Goal: Information Seeking & Learning: Check status

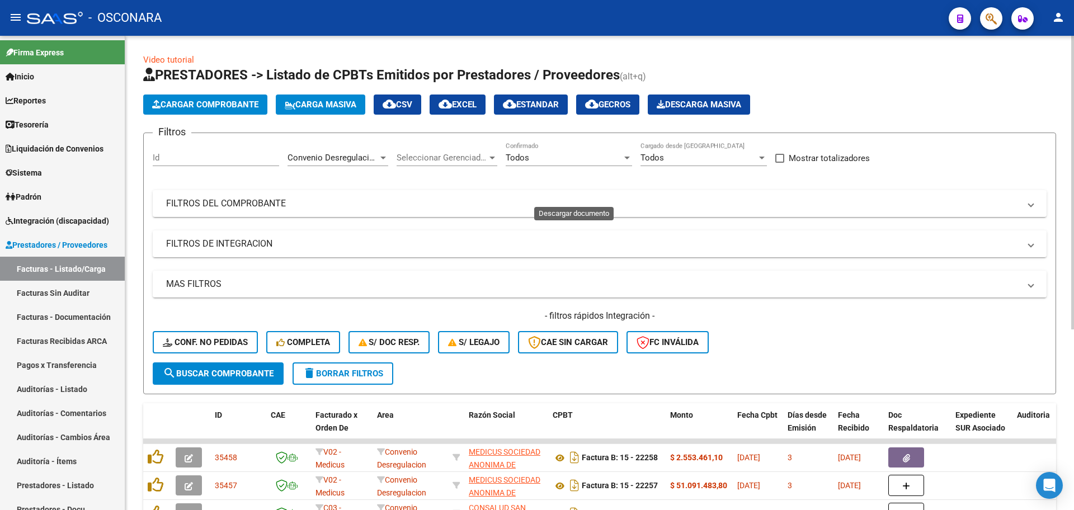
scroll to position [292, 0]
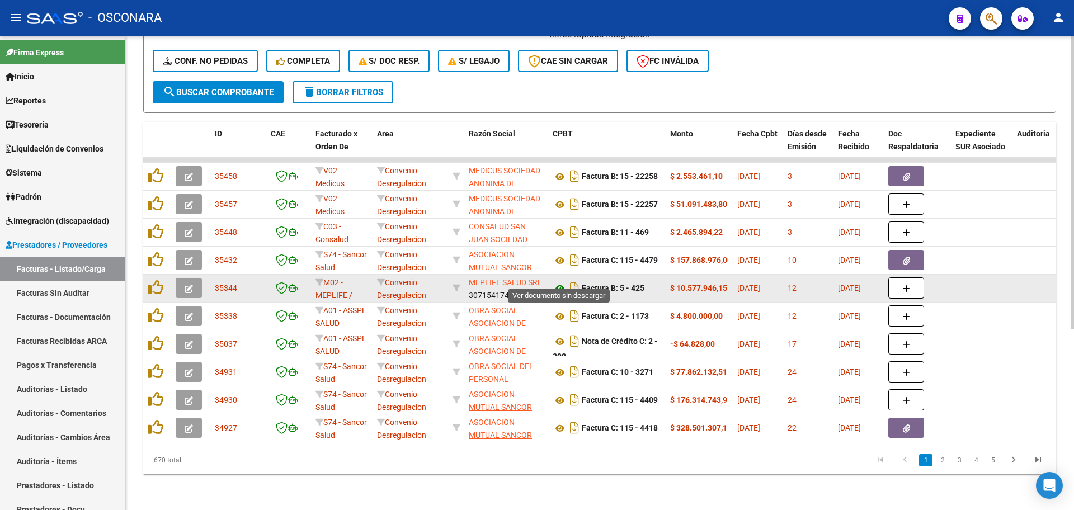
click at [556, 282] on icon at bounding box center [559, 288] width 15 height 13
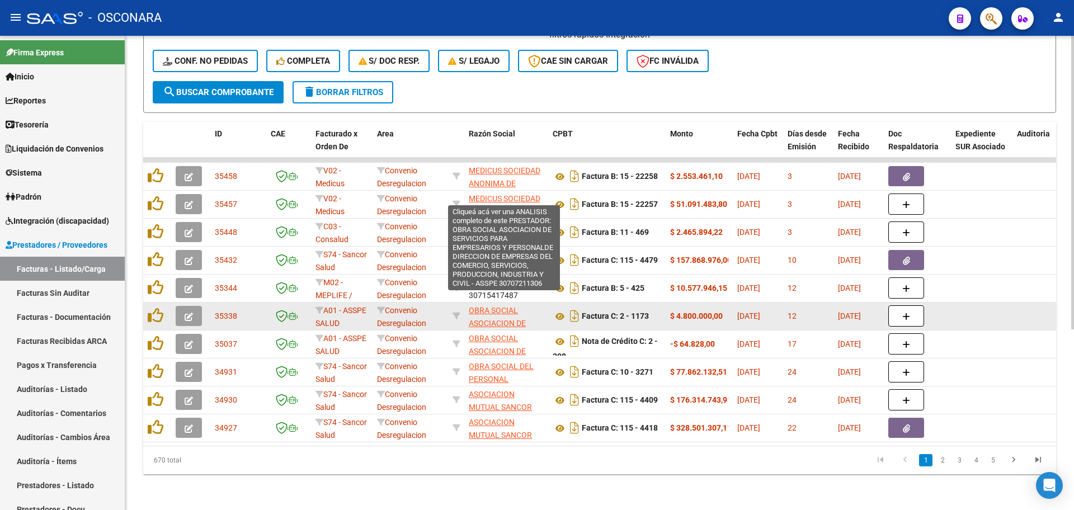
click at [502, 310] on span "OBRA SOCIAL ASOCIACION DE SERVICIOS PARA EMPRESARIOS Y PERSONALDE DIRECCION DE …" at bounding box center [504, 380] width 70 height 149
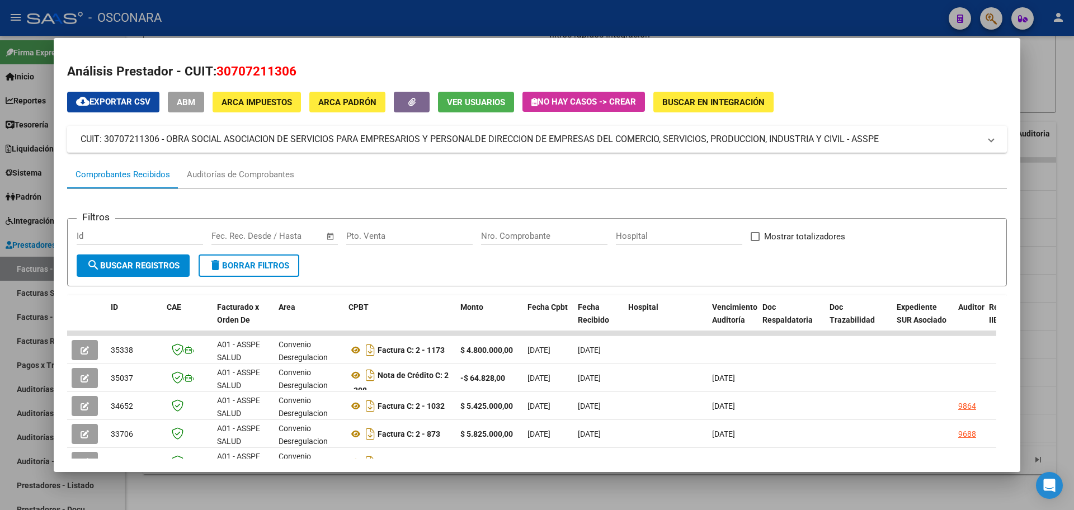
drag, startPoint x: 167, startPoint y: 134, endPoint x: 892, endPoint y: 136, distance: 725.2
click at [892, 136] on mat-panel-title "CUIT: 30707211306 - OBRA SOCIAL ASOCIACION DE SERVICIOS PARA EMPRESARIOS Y PERS…" at bounding box center [530, 139] width 899 height 13
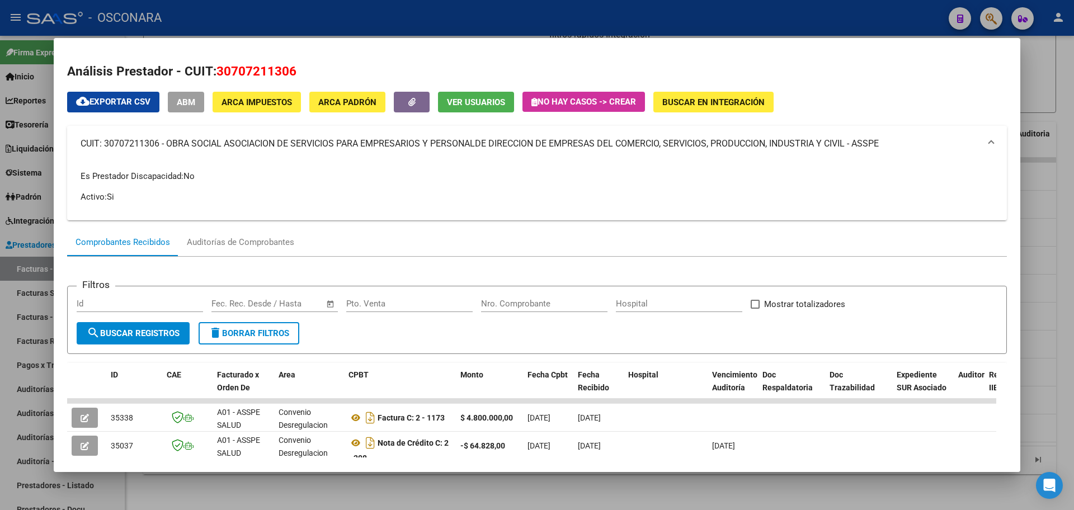
copy mat-panel-title "OBRA SOCIAL ASOCIACION DE SERVICIOS PARA EMPRESARIOS Y PERSONALDE DIRECCION DE …"
click at [3, 221] on div at bounding box center [537, 255] width 1074 height 510
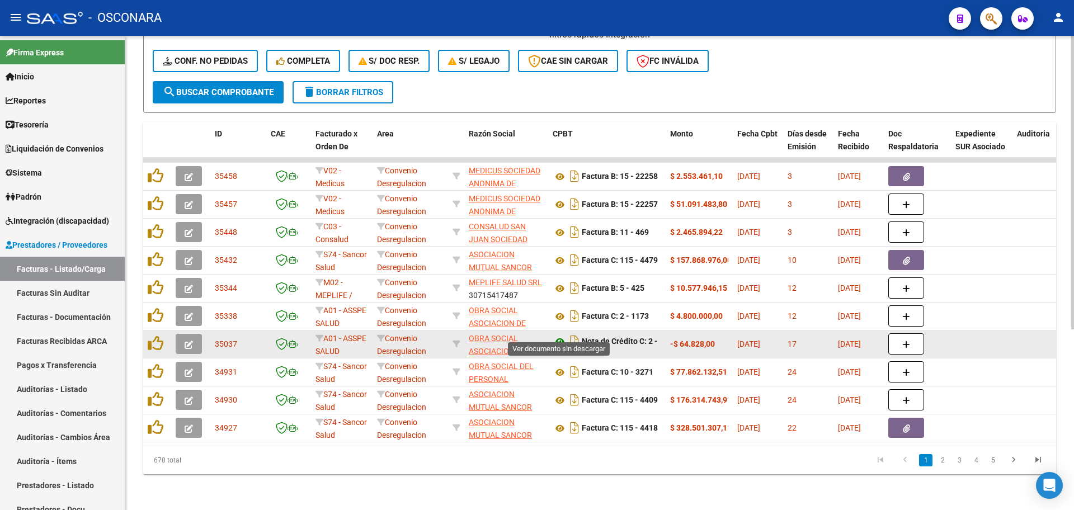
click at [559, 335] on icon at bounding box center [559, 341] width 15 height 13
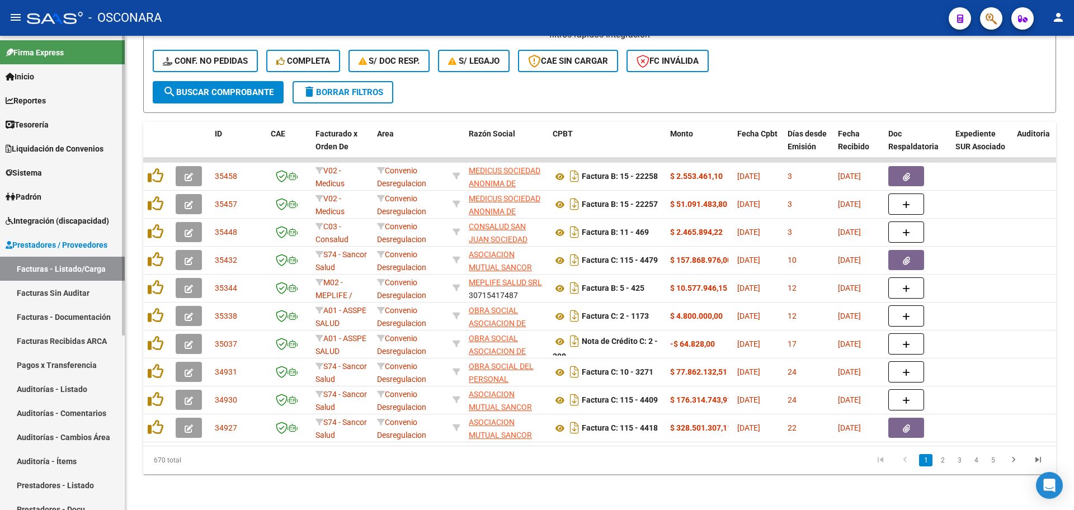
click at [94, 237] on link "Prestadores / Proveedores" at bounding box center [62, 245] width 125 height 24
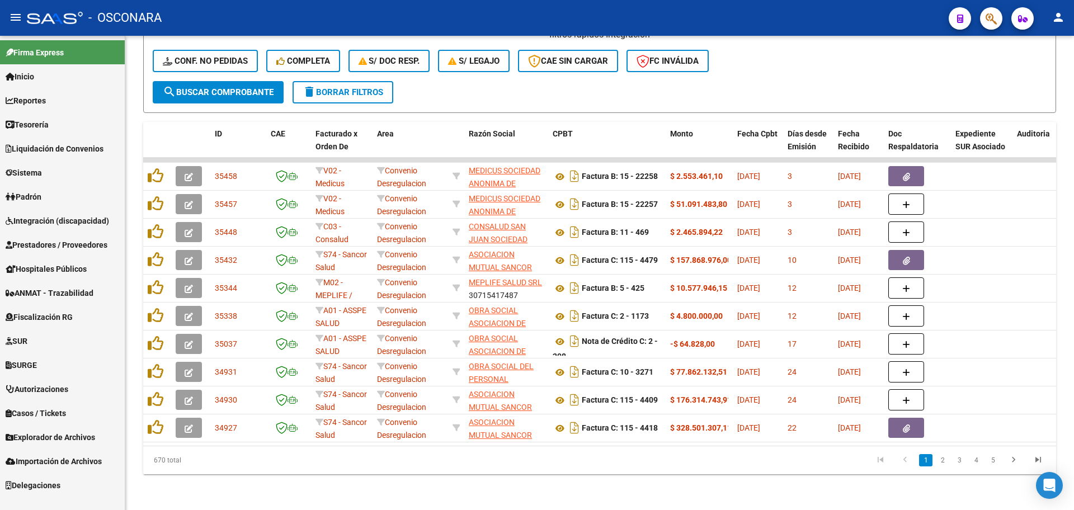
click at [72, 146] on span "Liquidación de Convenios" at bounding box center [55, 149] width 98 height 12
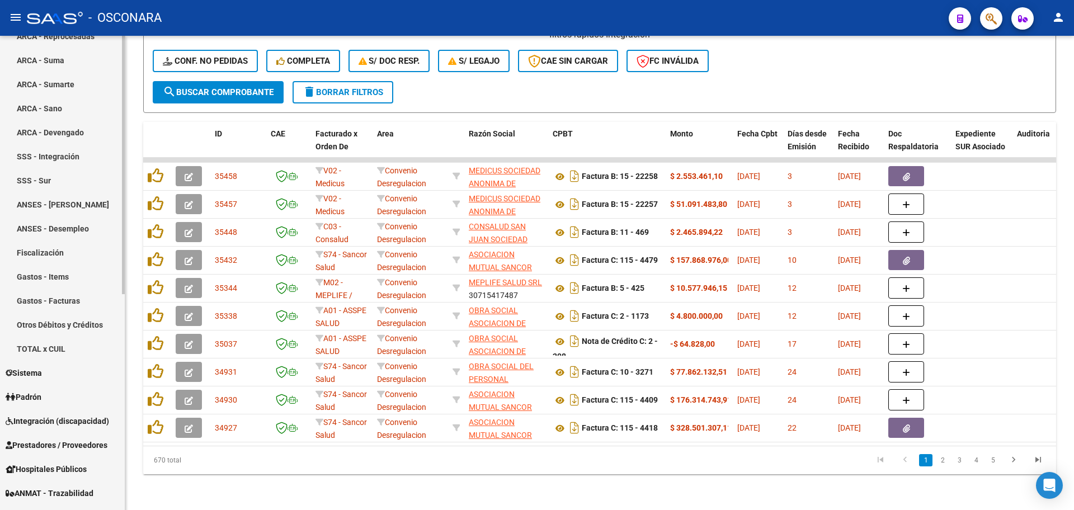
scroll to position [210, 0]
click at [51, 271] on link "Gastos - Items" at bounding box center [62, 275] width 125 height 24
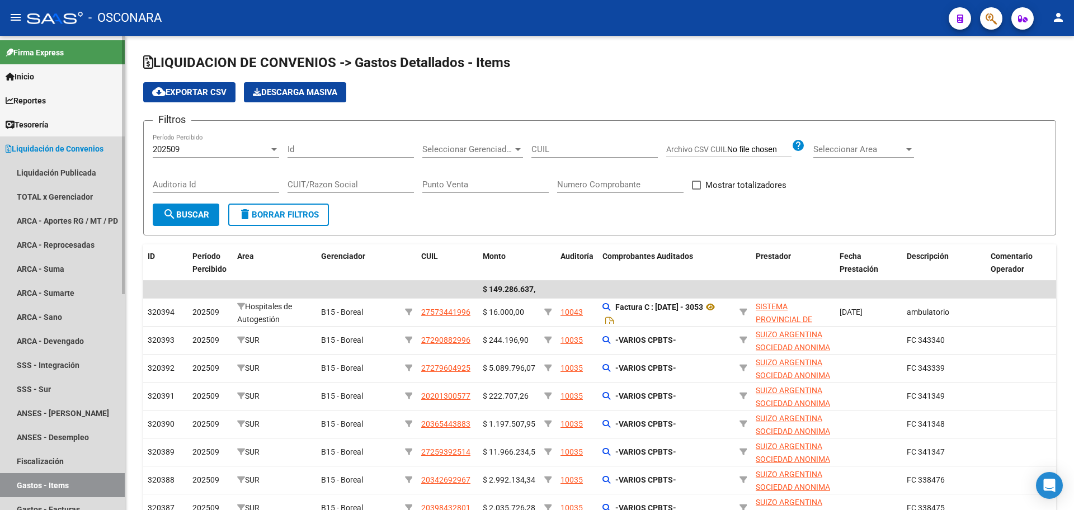
click at [59, 150] on span "Liquidación de Convenios" at bounding box center [55, 149] width 98 height 12
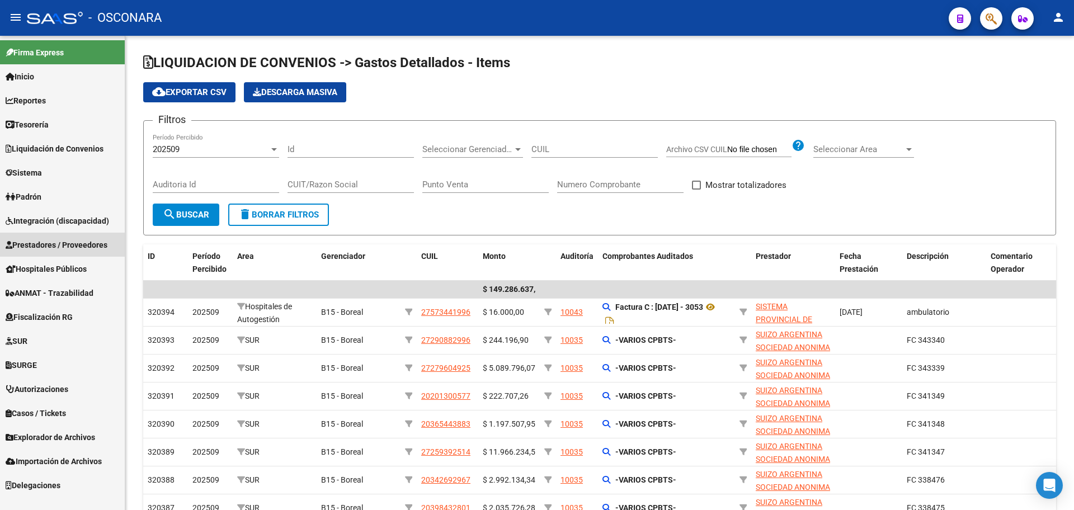
click at [87, 245] on span "Prestadores / Proveedores" at bounding box center [57, 245] width 102 height 12
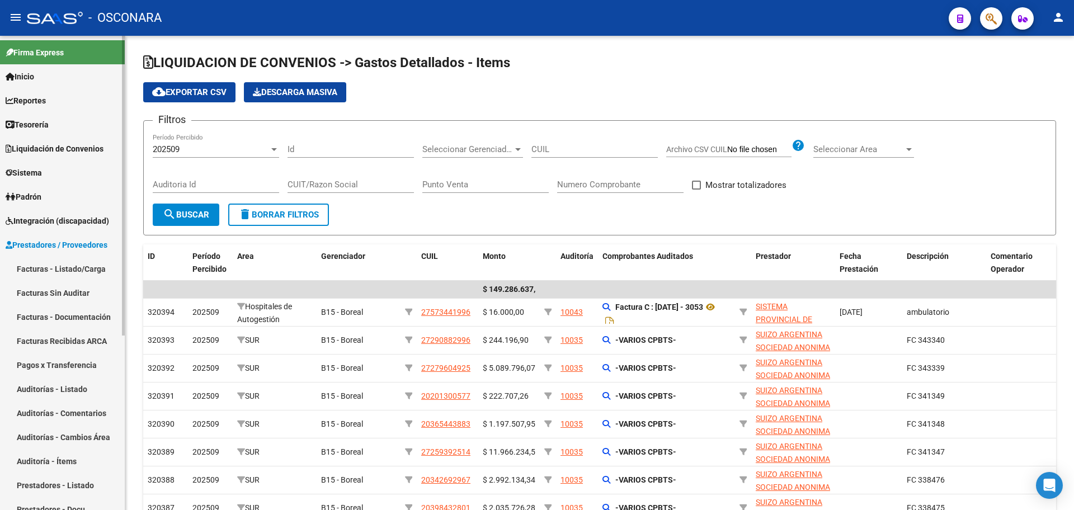
click at [88, 267] on link "Facturas - Listado/Carga" at bounding box center [62, 269] width 125 height 24
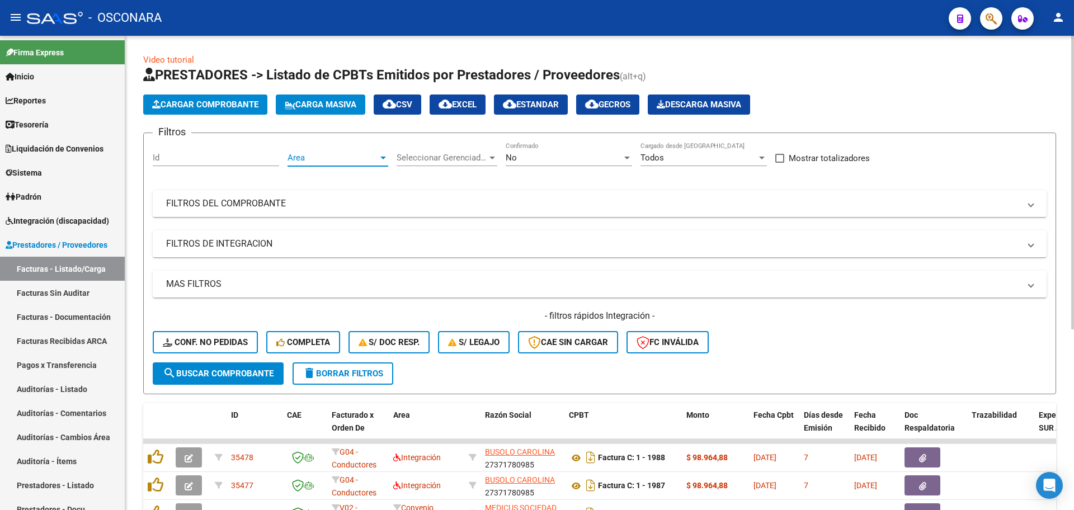
click at [353, 157] on span "Area" at bounding box center [332, 158] width 91 height 10
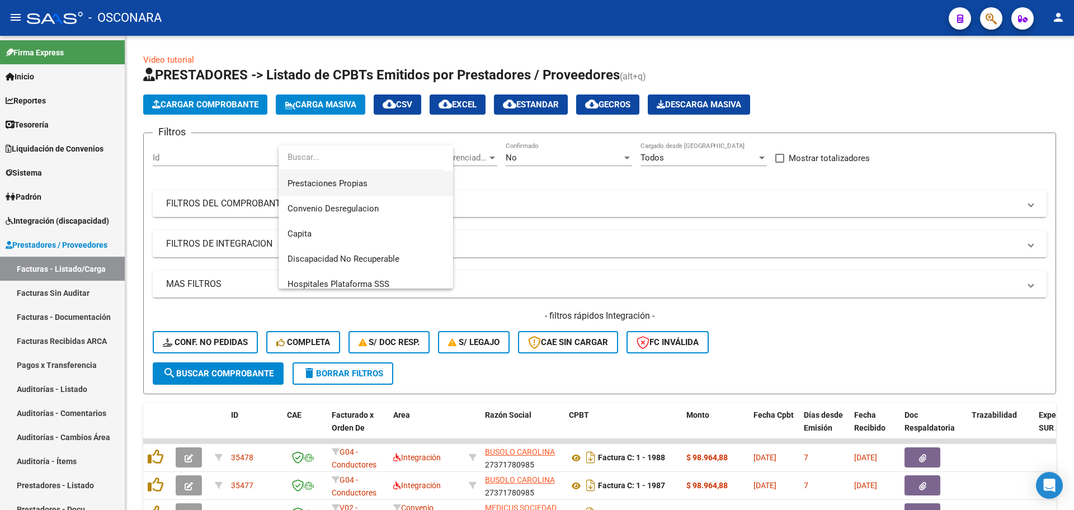
scroll to position [184, 0]
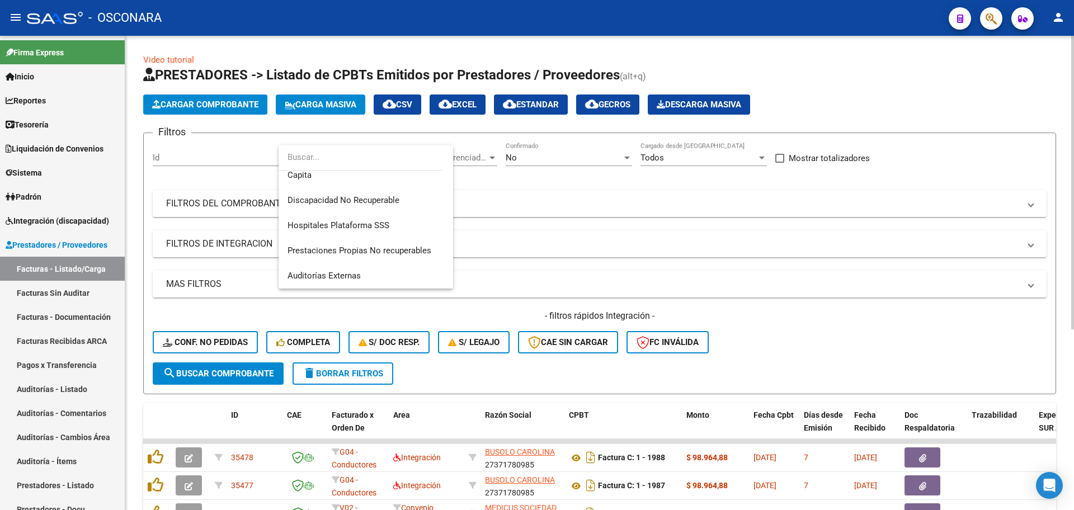
click at [604, 193] on div at bounding box center [537, 255] width 1074 height 510
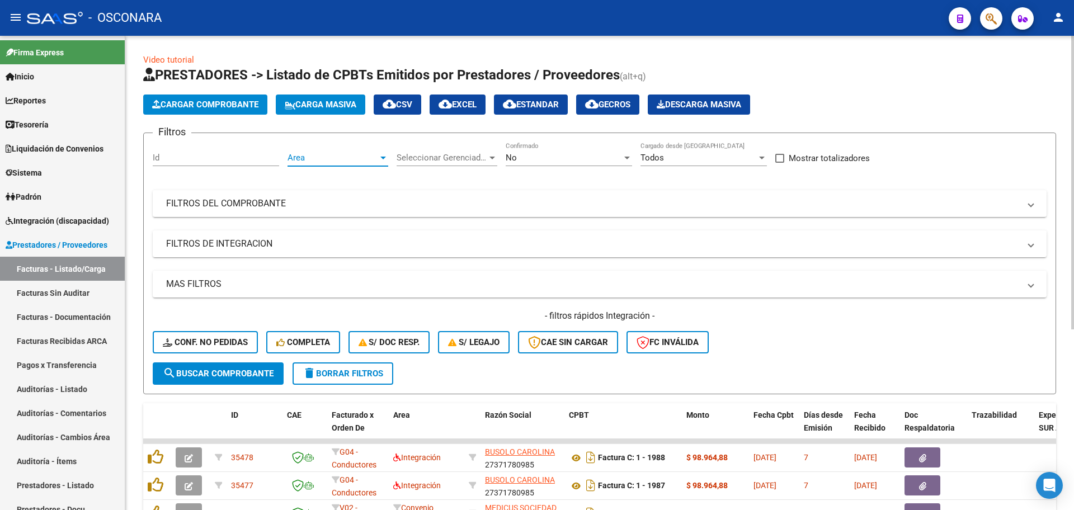
click at [333, 159] on span "Area" at bounding box center [332, 158] width 91 height 10
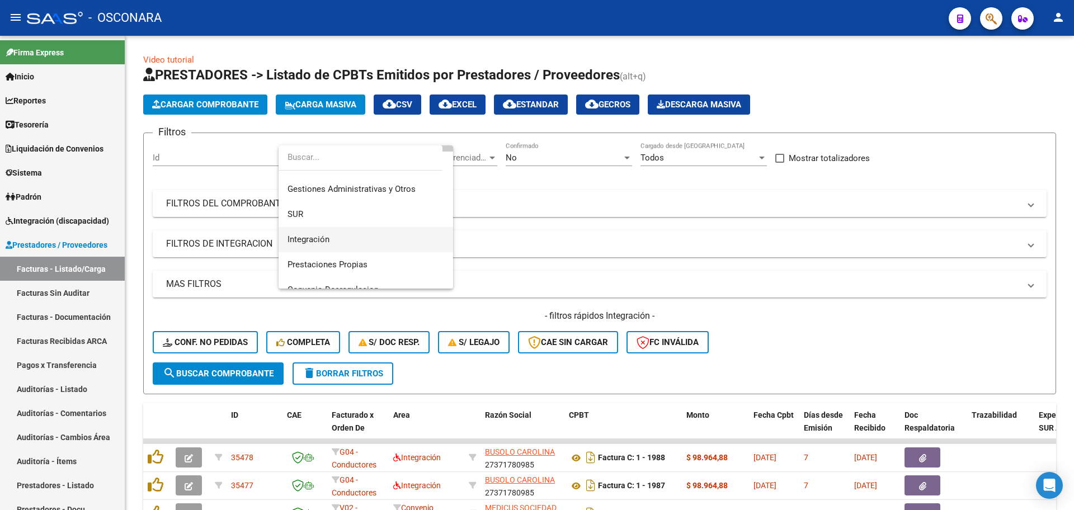
scroll to position [114, 0]
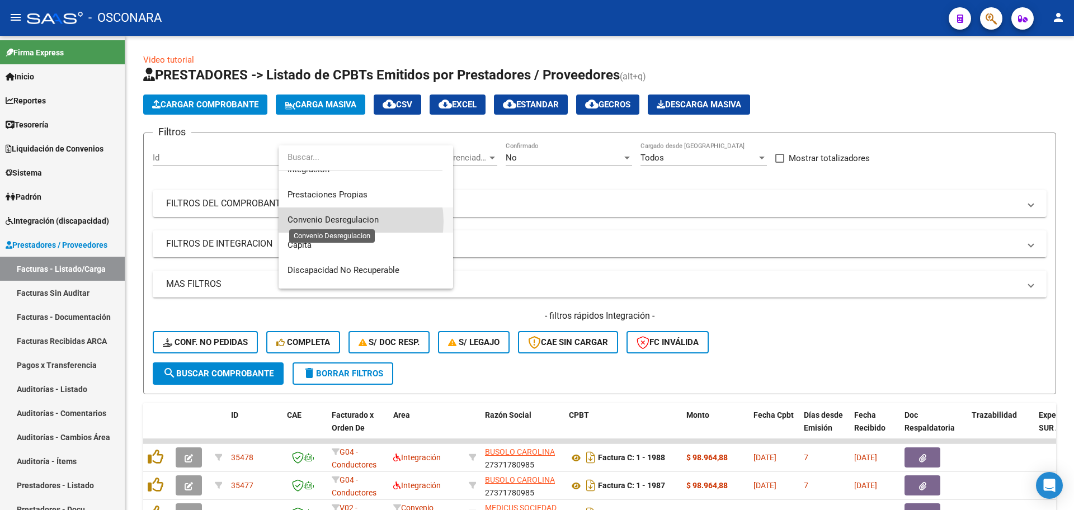
click at [346, 221] on span "Convenio Desregulacion" at bounding box center [332, 220] width 91 height 10
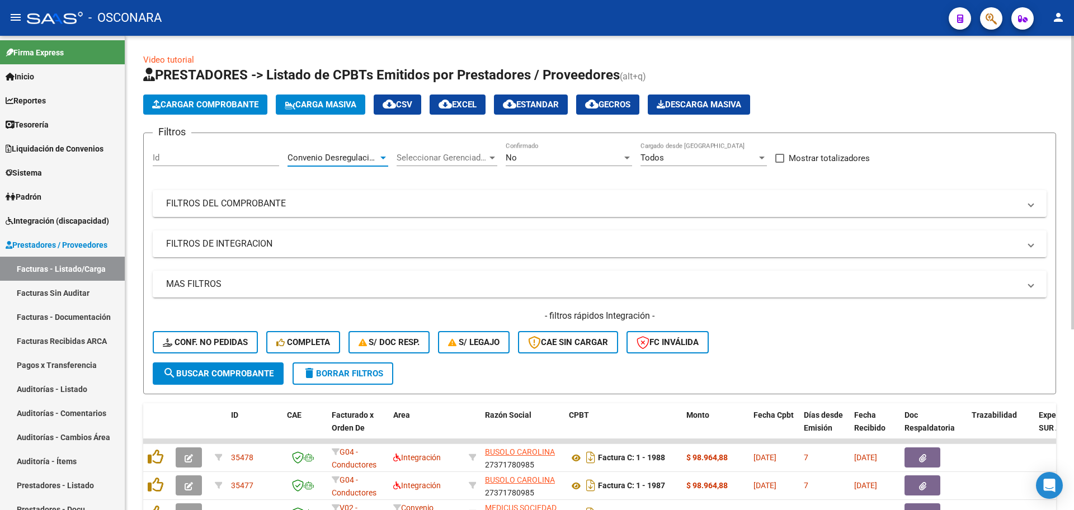
click at [459, 157] on span "Seleccionar Gerenciador" at bounding box center [441, 158] width 91 height 10
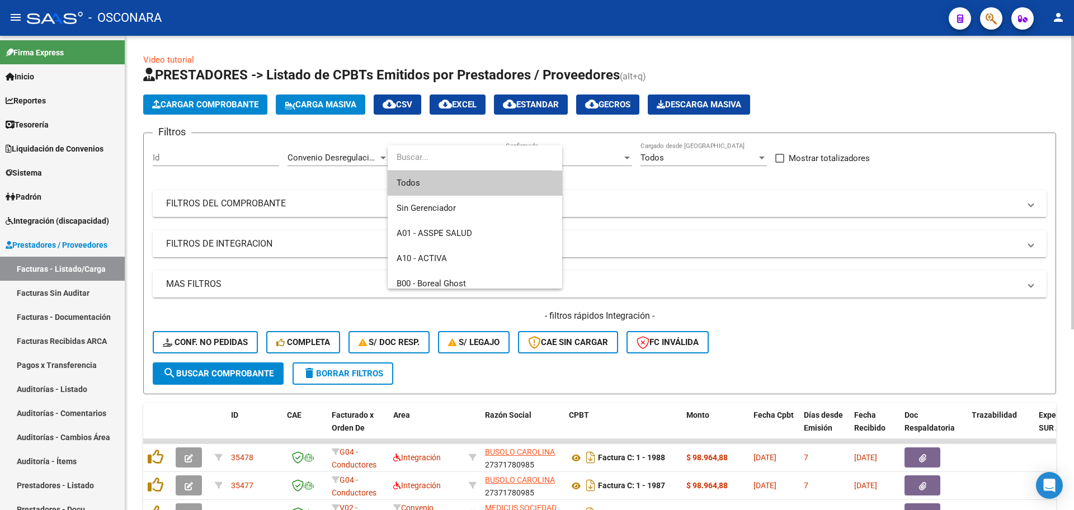
drag, startPoint x: 582, startPoint y: 150, endPoint x: 593, endPoint y: 162, distance: 15.8
click at [583, 153] on div at bounding box center [537, 255] width 1074 height 510
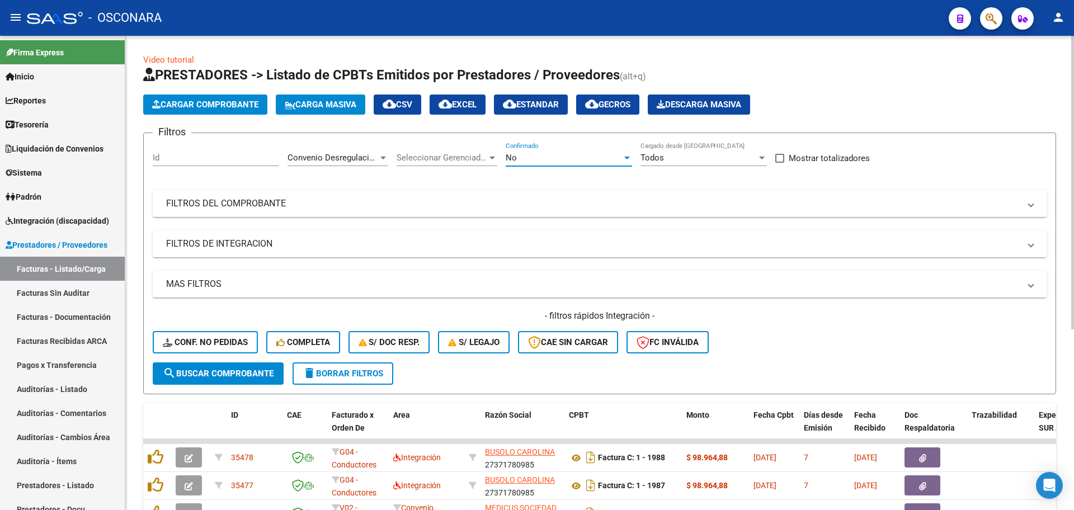
click at [593, 162] on div "No" at bounding box center [563, 158] width 116 height 10
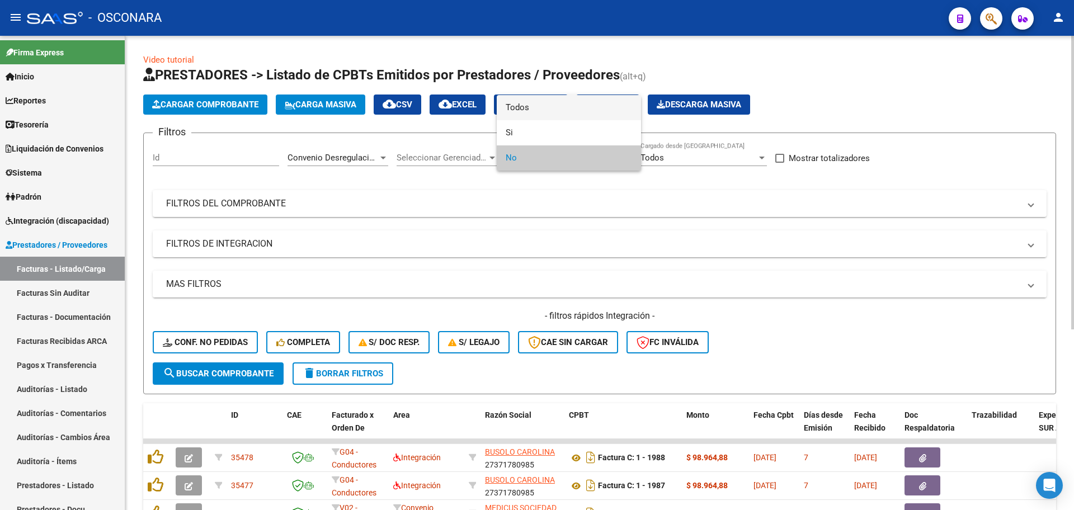
drag, startPoint x: 550, startPoint y: 105, endPoint x: 154, endPoint y: 272, distance: 430.4
click at [548, 106] on span "Todos" at bounding box center [568, 107] width 126 height 25
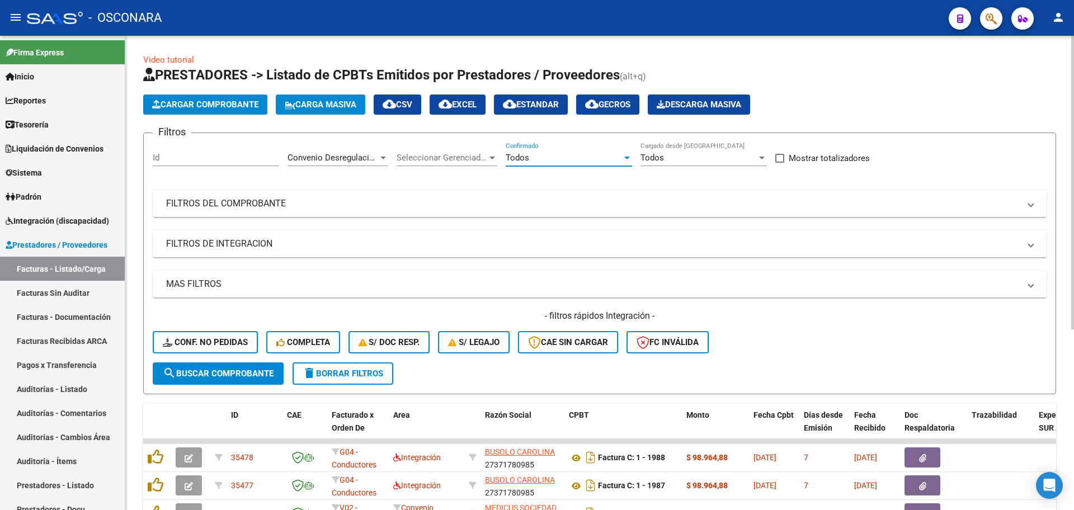
drag, startPoint x: 195, startPoint y: 374, endPoint x: 294, endPoint y: 335, distance: 105.7
click at [195, 373] on span "search Buscar Comprobante" at bounding box center [218, 373] width 111 height 10
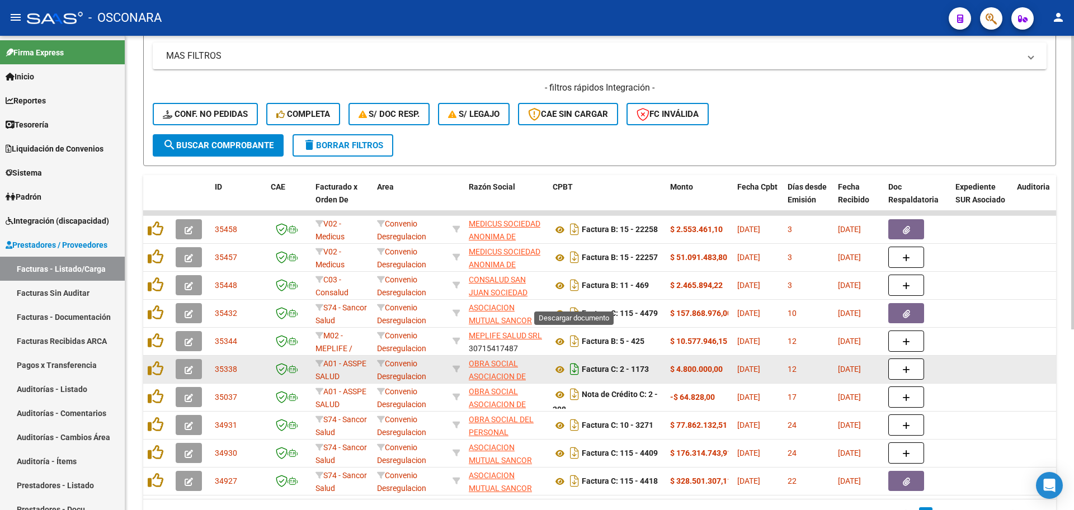
scroll to position [292, 0]
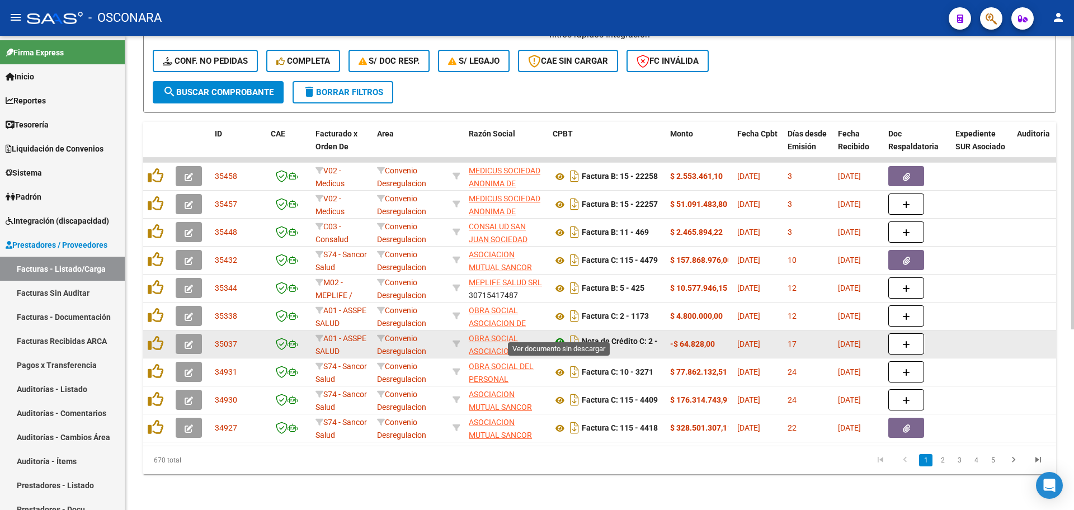
click at [562, 335] on icon at bounding box center [559, 341] width 15 height 13
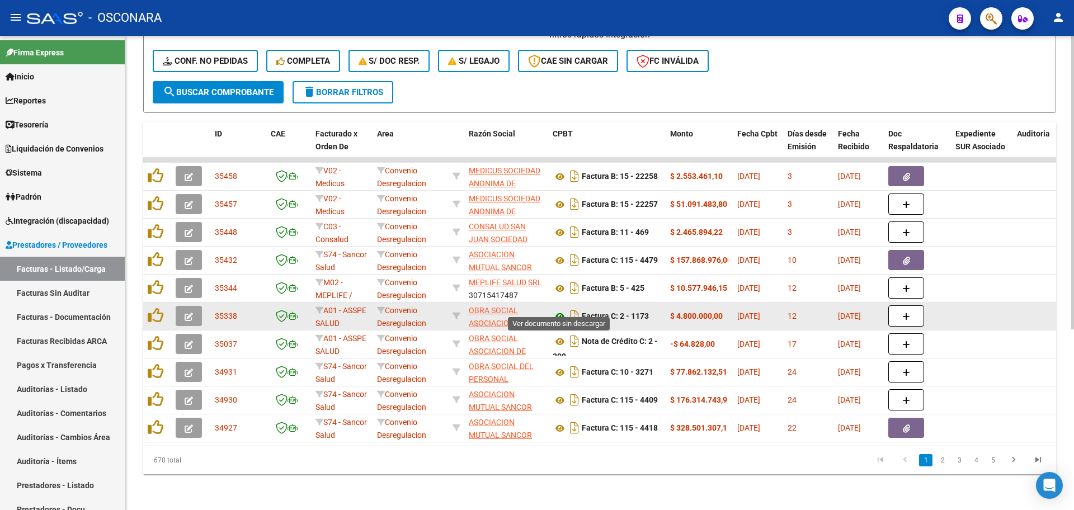
click at [557, 310] on icon at bounding box center [559, 316] width 15 height 13
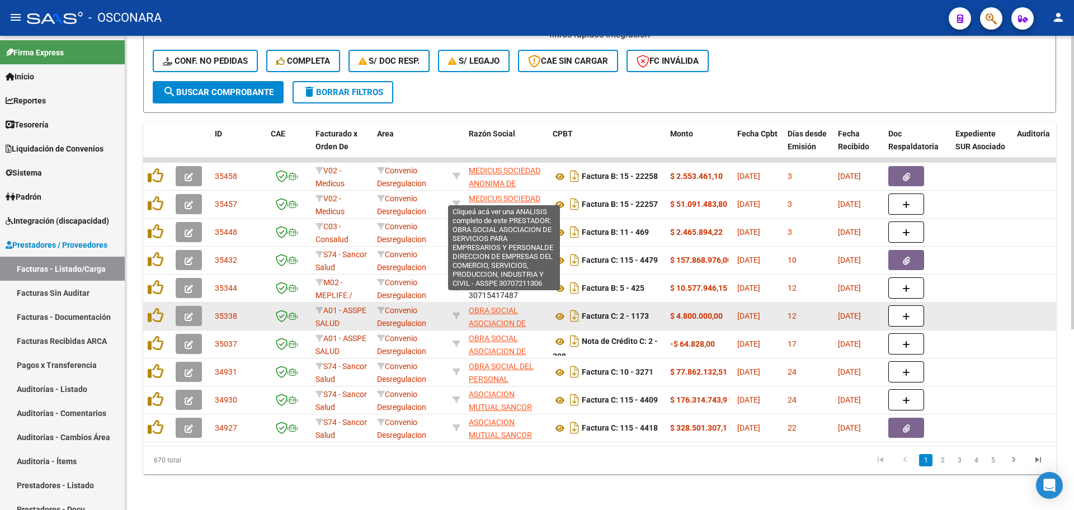
click at [494, 306] on span "OBRA SOCIAL ASOCIACION DE SERVICIOS PARA EMPRESARIOS Y PERSONALDE DIRECCION DE …" at bounding box center [504, 380] width 70 height 149
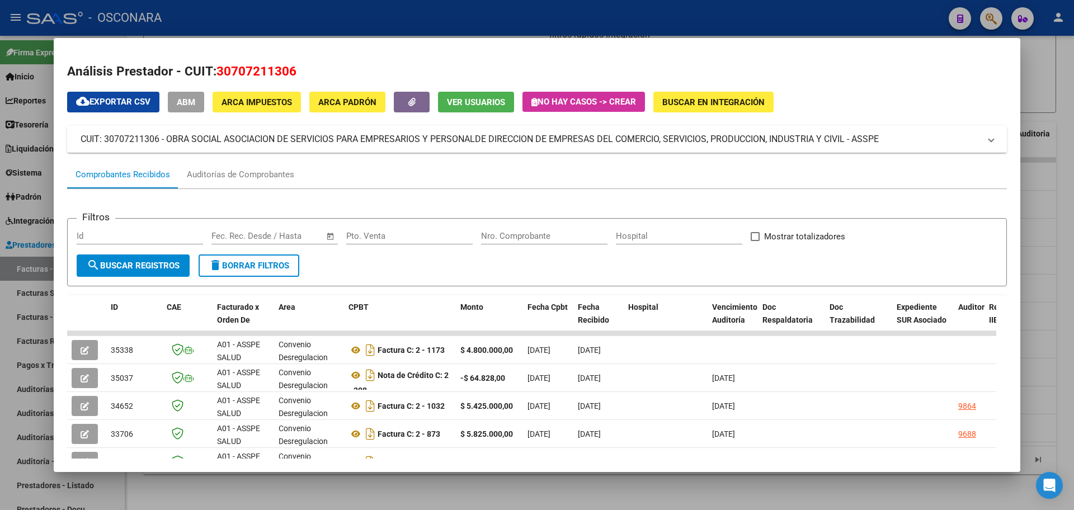
click at [345, 127] on mat-expansion-panel-header "CUIT: 30707211306 - OBRA SOCIAL ASOCIACION DE SERVICIOS PARA EMPRESARIOS Y PERS…" at bounding box center [536, 139] width 939 height 27
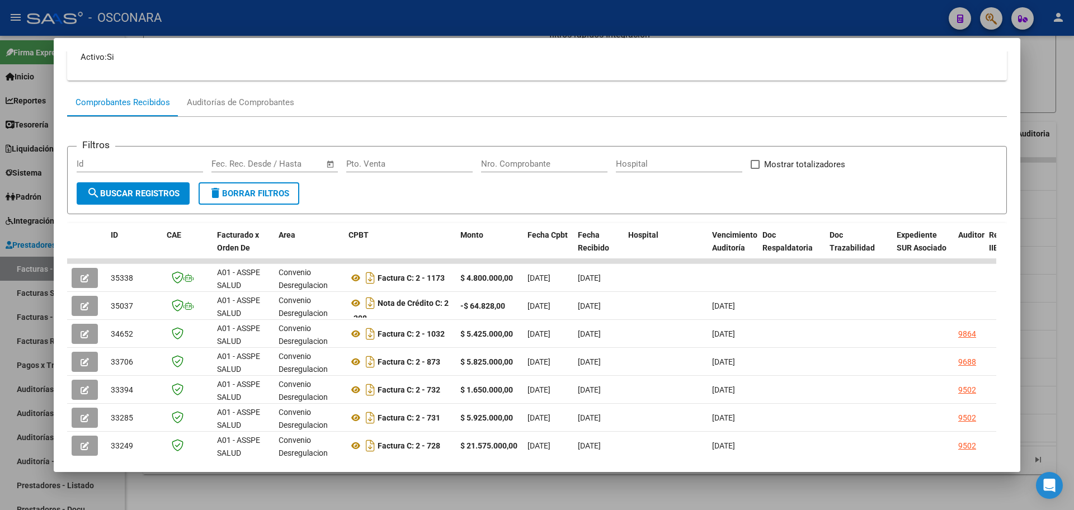
scroll to position [0, 0]
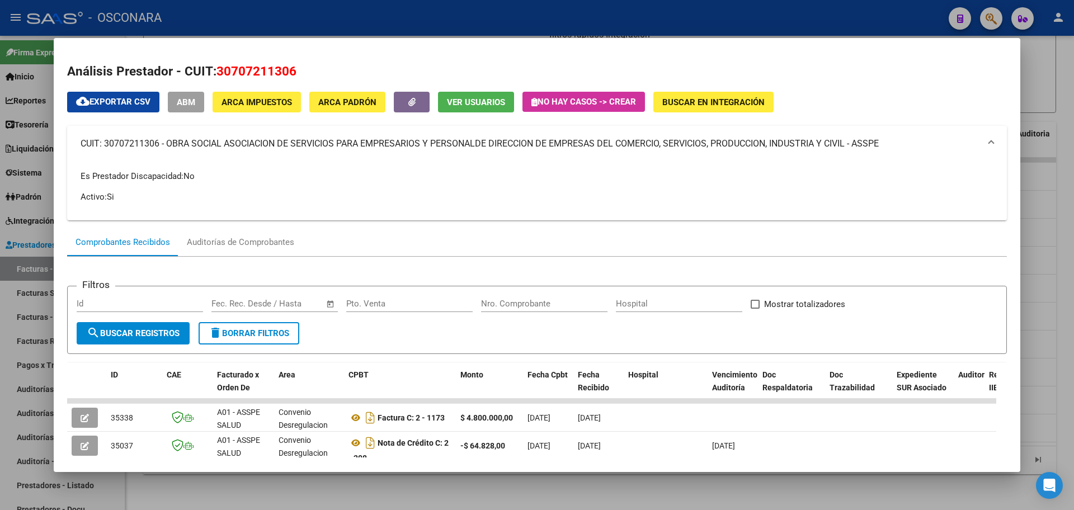
click at [9, 110] on div at bounding box center [537, 255] width 1074 height 510
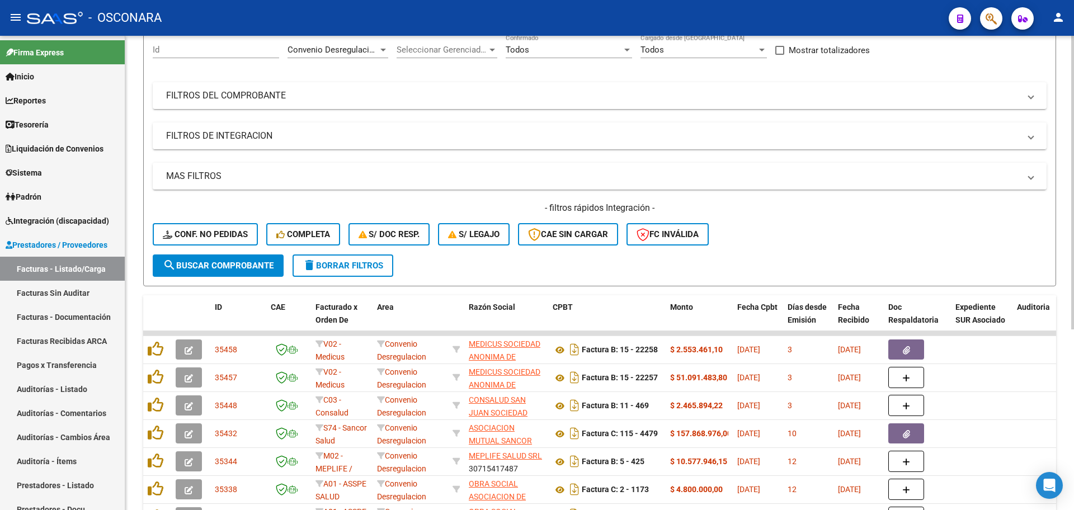
scroll to position [12, 0]
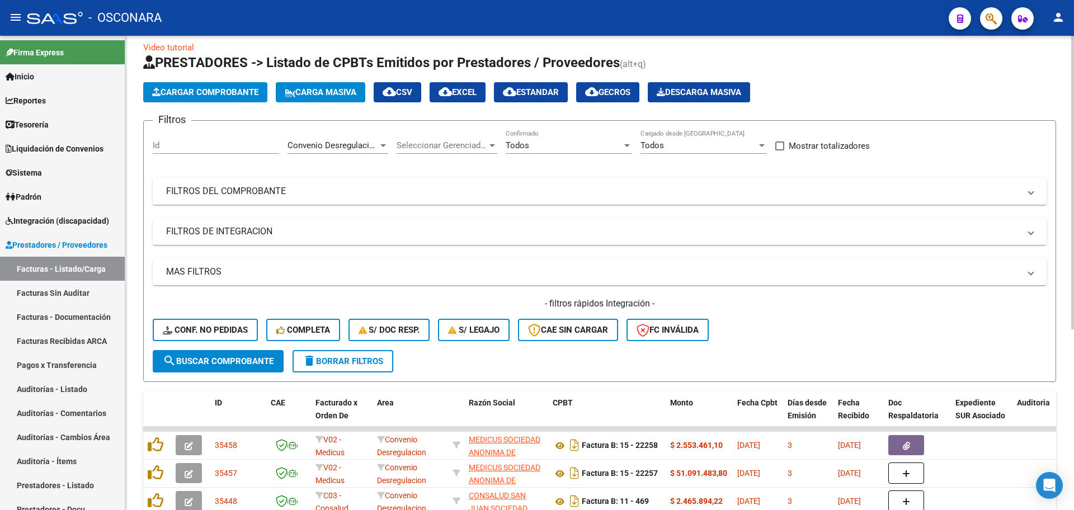
click at [344, 136] on div "Convenio Desregulacion Area" at bounding box center [337, 142] width 101 height 24
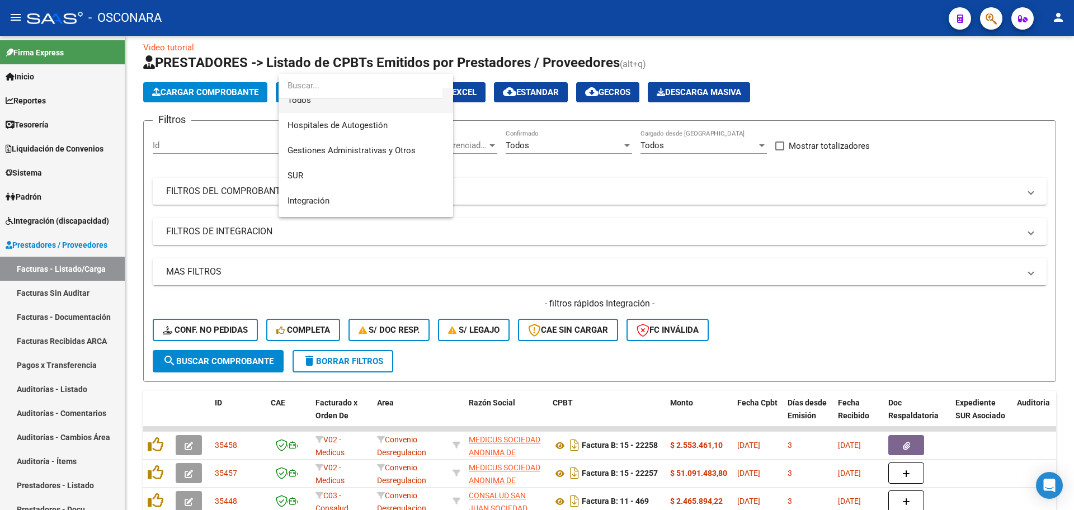
scroll to position [0, 0]
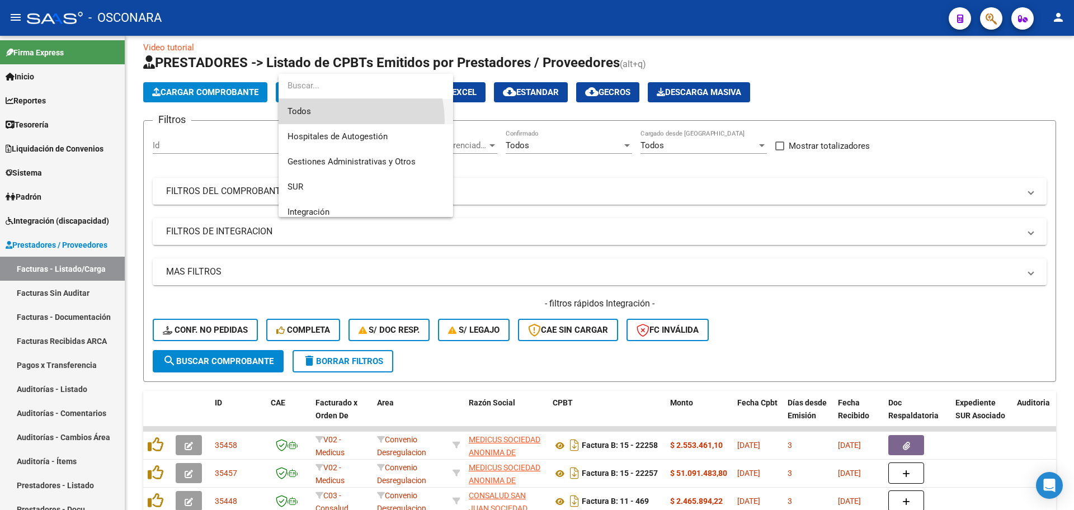
click at [344, 120] on span "Todos" at bounding box center [365, 111] width 157 height 25
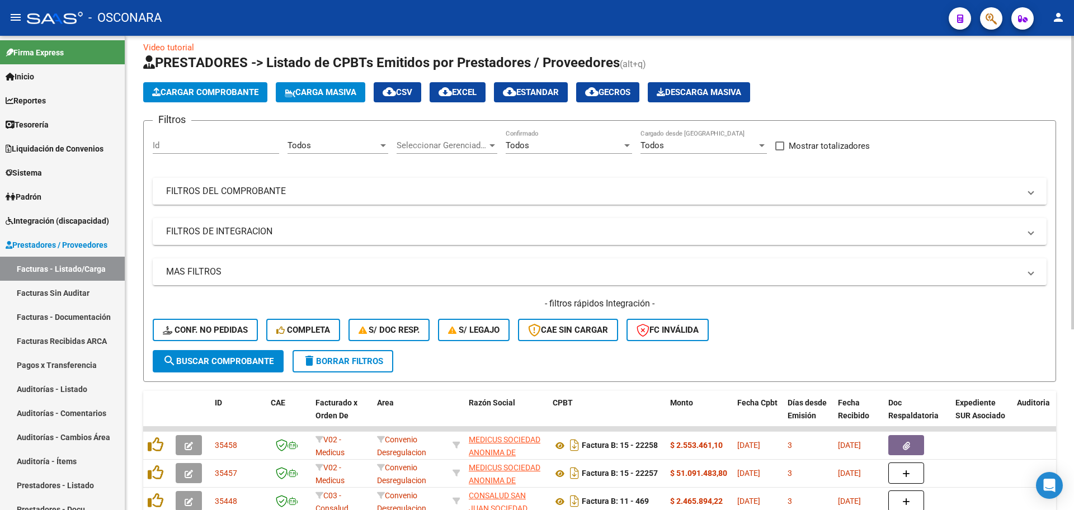
click at [443, 198] on mat-expansion-panel-header "FILTROS DEL COMPROBANTE" at bounding box center [599, 191] width 893 height 27
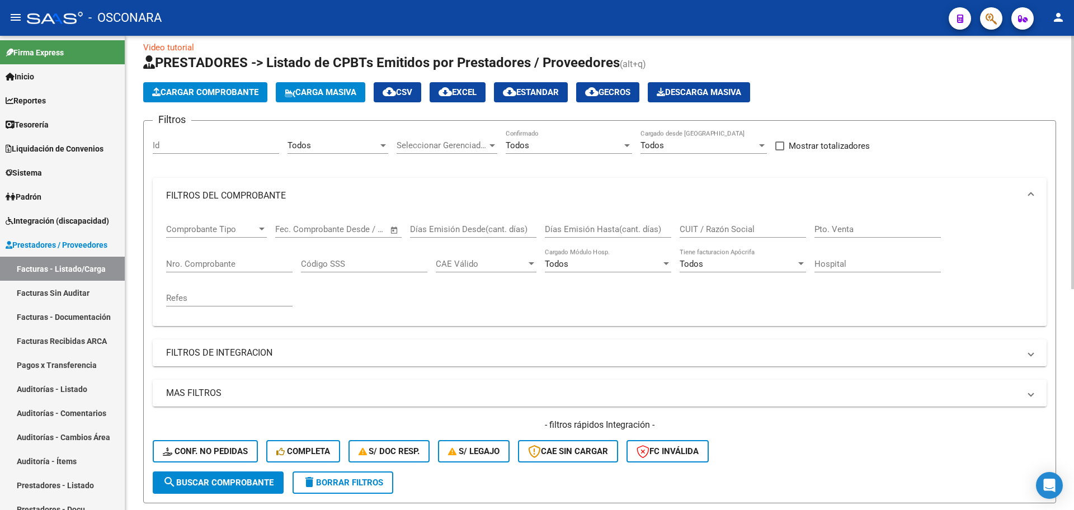
click at [754, 233] on input "CUIT / Razón Social" at bounding box center [742, 229] width 126 height 10
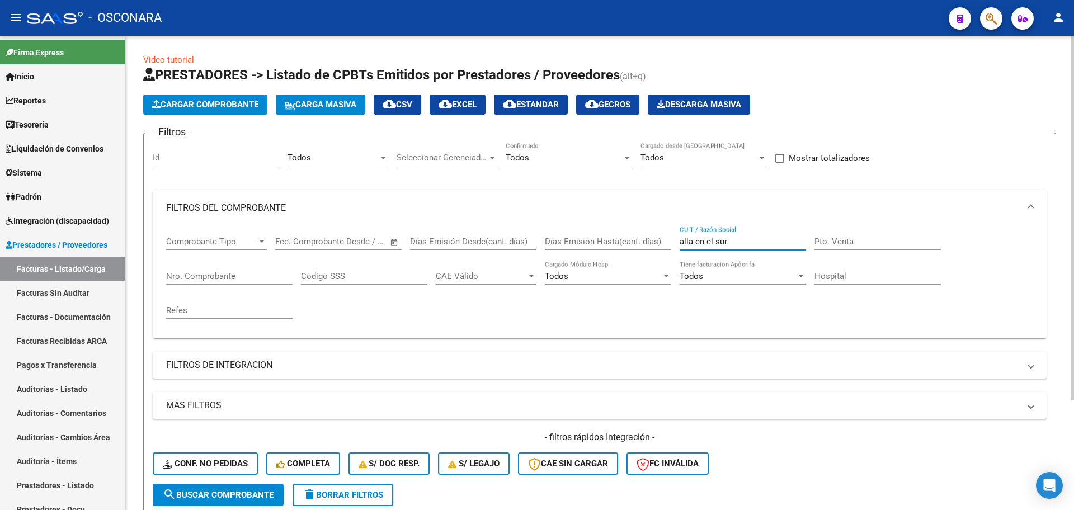
drag, startPoint x: 751, startPoint y: 240, endPoint x: 438, endPoint y: 224, distance: 312.9
click at [438, 224] on mat-expansion-panel "FILTROS DEL COMPROBANTE Comprobante Tipo Comprobante Tipo Fecha inicio – Fecha …" at bounding box center [599, 264] width 893 height 148
type input "e"
drag, startPoint x: 708, startPoint y: 239, endPoint x: 567, endPoint y: 225, distance: 142.1
click at [567, 226] on div "Comprobante Tipo Comprobante Tipo Fecha inicio – Fecha fin Fec. Comprobante Des…" at bounding box center [599, 277] width 867 height 103
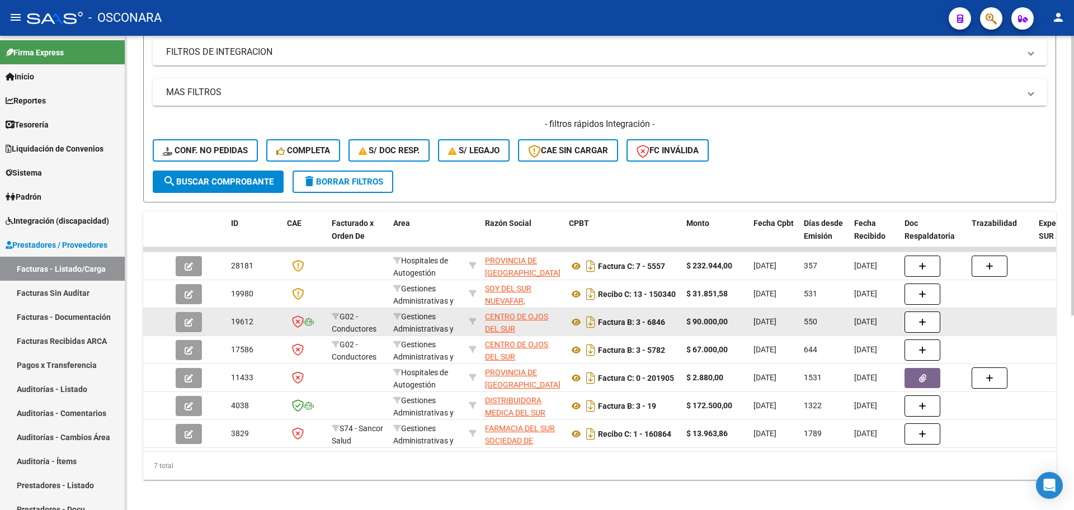
scroll to position [329, 0]
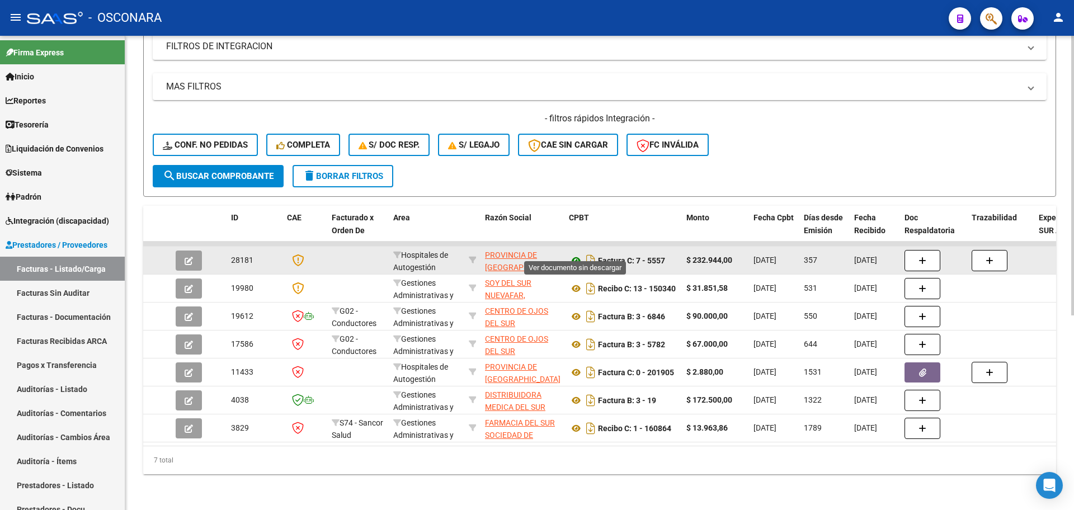
type input "sur"
click at [576, 254] on icon at bounding box center [576, 260] width 15 height 13
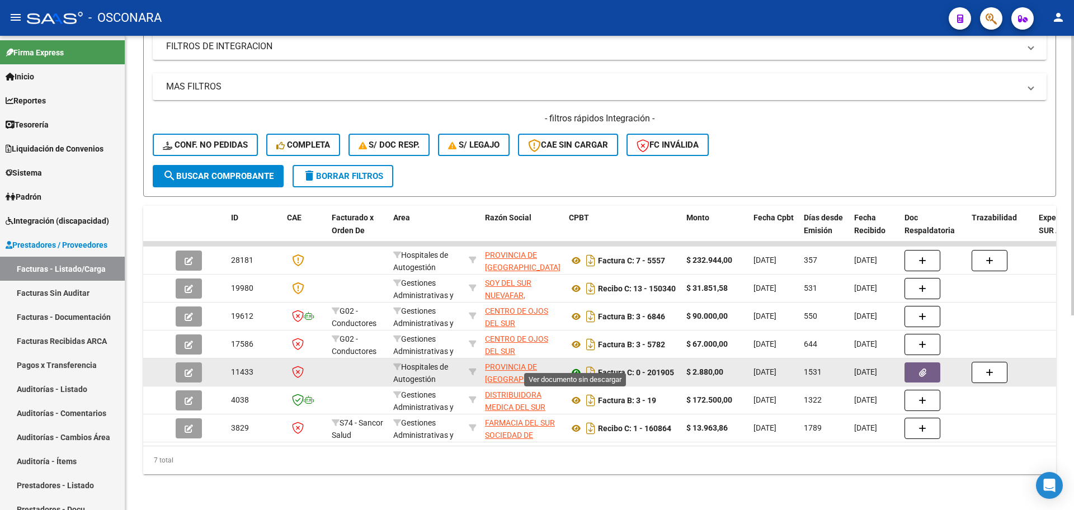
click at [576, 366] on icon at bounding box center [576, 372] width 15 height 13
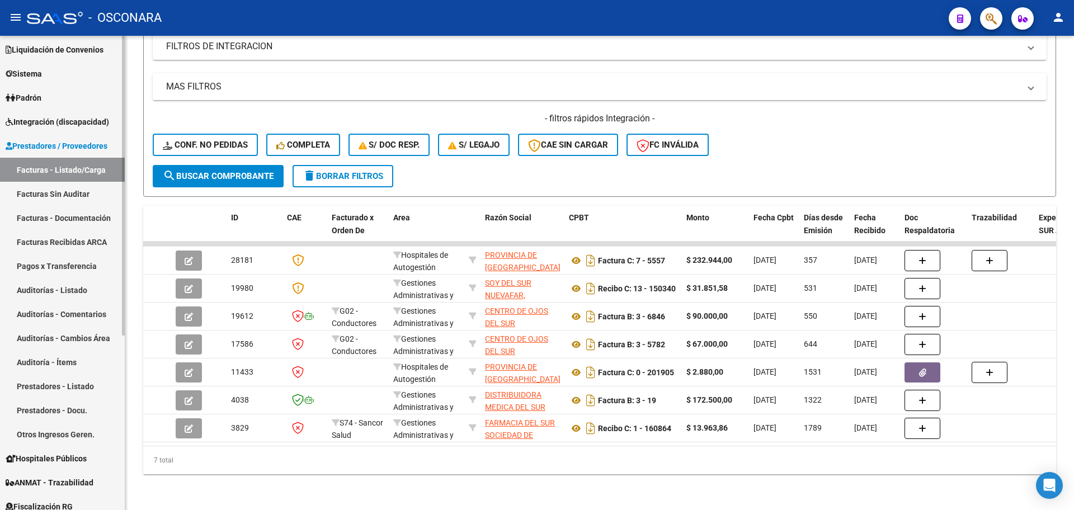
scroll to position [140, 0]
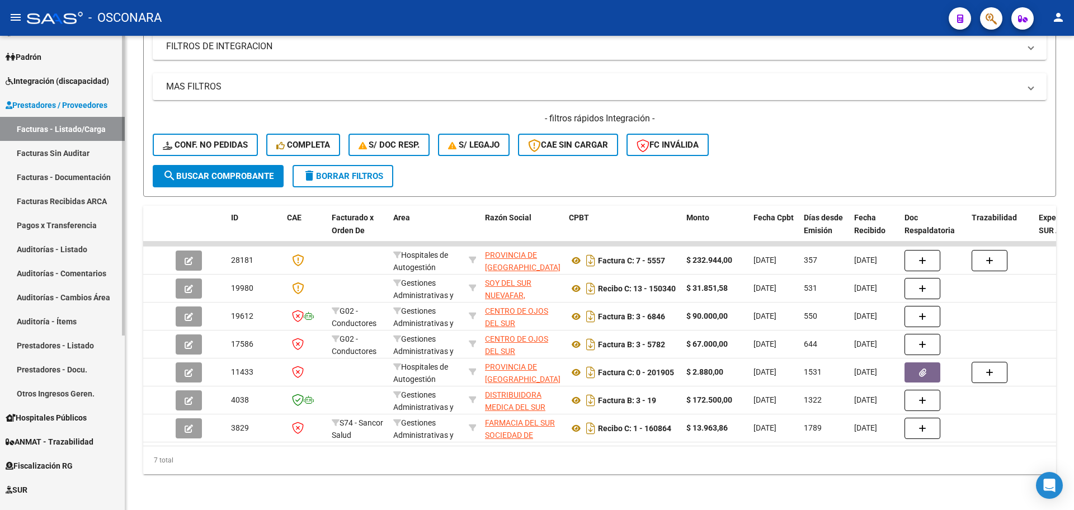
click at [91, 251] on link "Auditorías - Listado" at bounding box center [62, 249] width 125 height 24
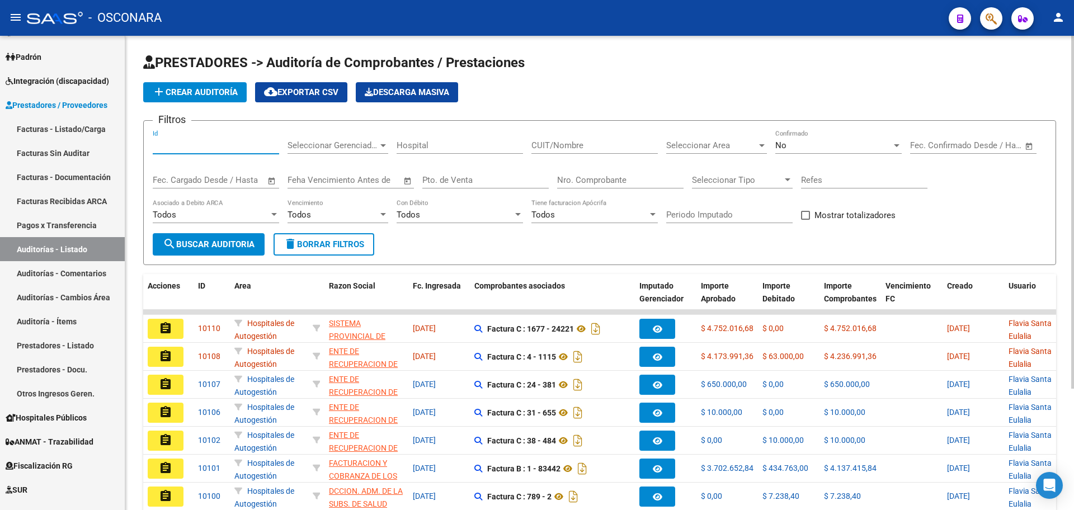
click at [258, 149] on input "Id" at bounding box center [216, 145] width 126 height 10
click at [858, 142] on div "No" at bounding box center [833, 145] width 116 height 10
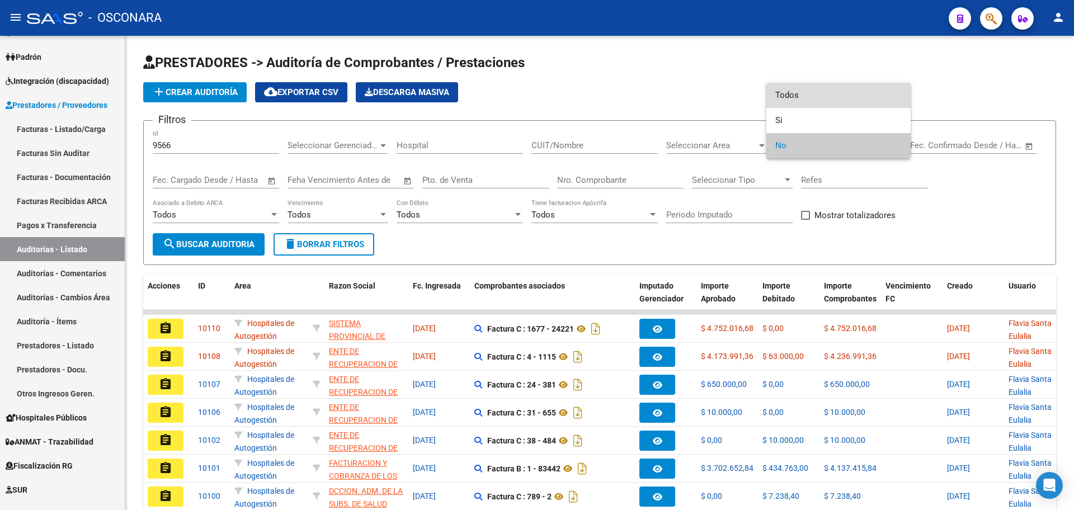
click at [836, 98] on span "Todos" at bounding box center [838, 95] width 126 height 25
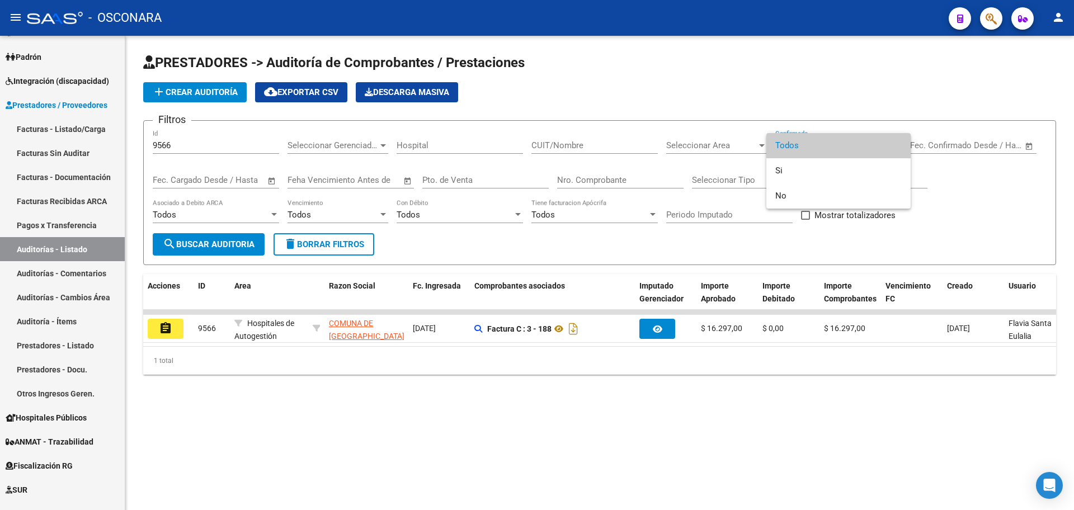
click at [342, 425] on div at bounding box center [537, 255] width 1074 height 510
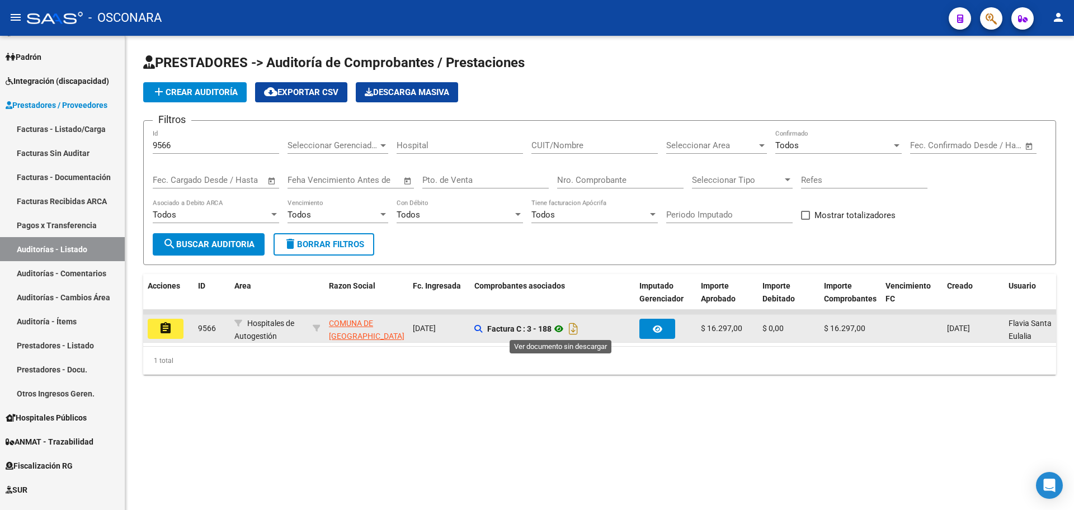
click at [559, 327] on icon at bounding box center [558, 328] width 15 height 13
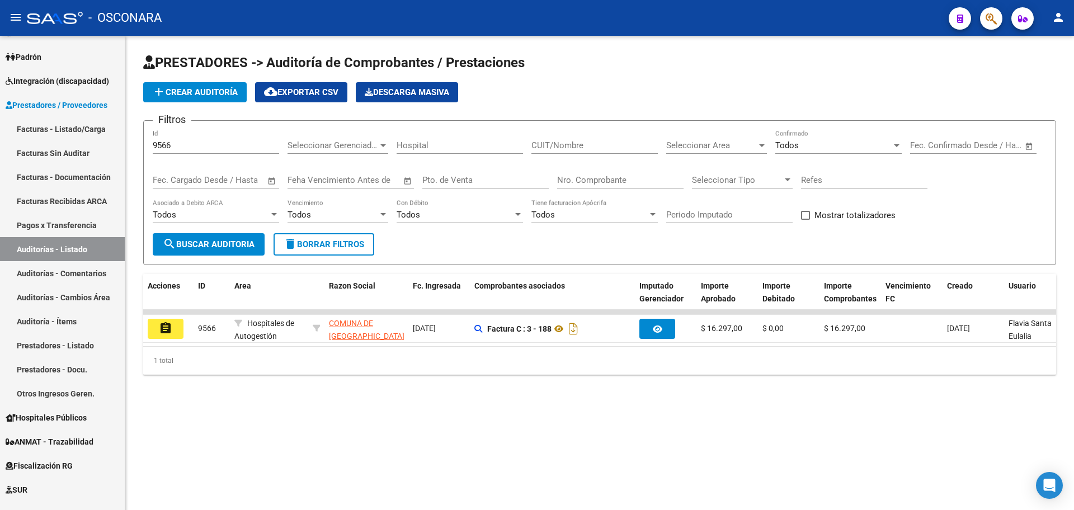
click at [178, 150] on div "9566 Id" at bounding box center [216, 142] width 126 height 24
click at [176, 143] on input "9566" at bounding box center [216, 145] width 126 height 10
drag, startPoint x: 182, startPoint y: 145, endPoint x: 88, endPoint y: 148, distance: 93.4
click at [88, 148] on mat-sidenav-container "Firma Express Inicio Calendario SSS Instructivos Contacto OS Reportes Tablero d…" at bounding box center [537, 273] width 1074 height 474
type input "9638"
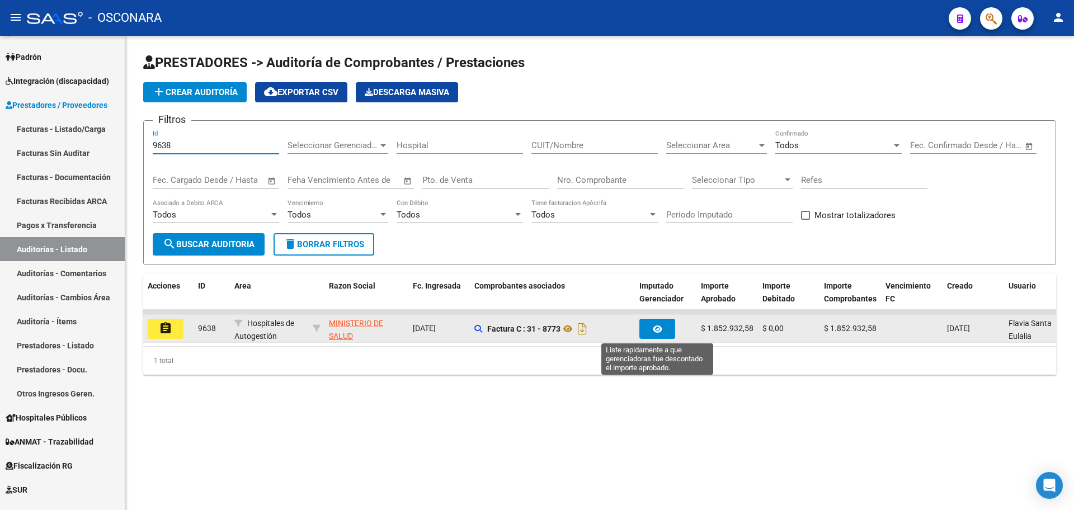
click at [646, 333] on button "button" at bounding box center [657, 329] width 36 height 20
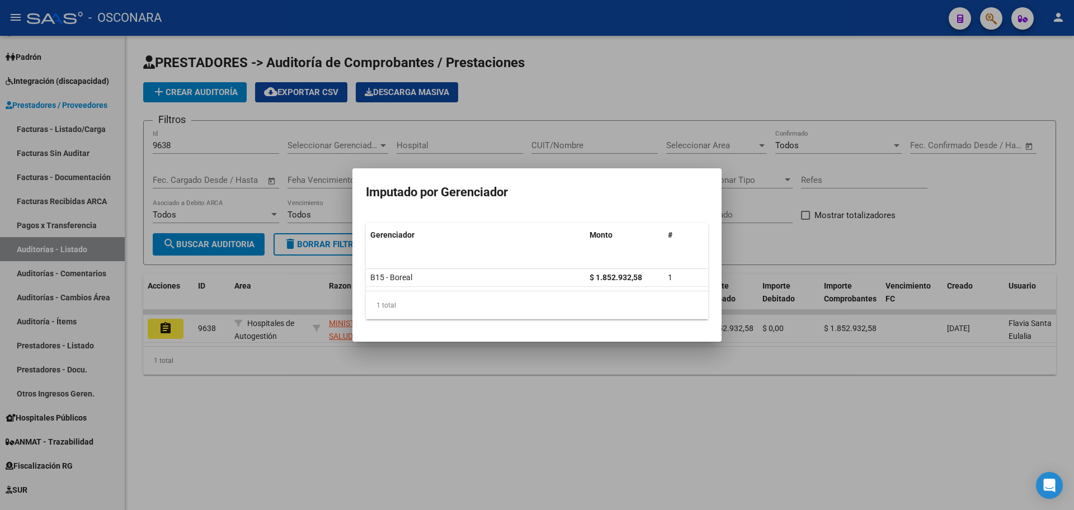
click at [370, 451] on div at bounding box center [537, 255] width 1074 height 510
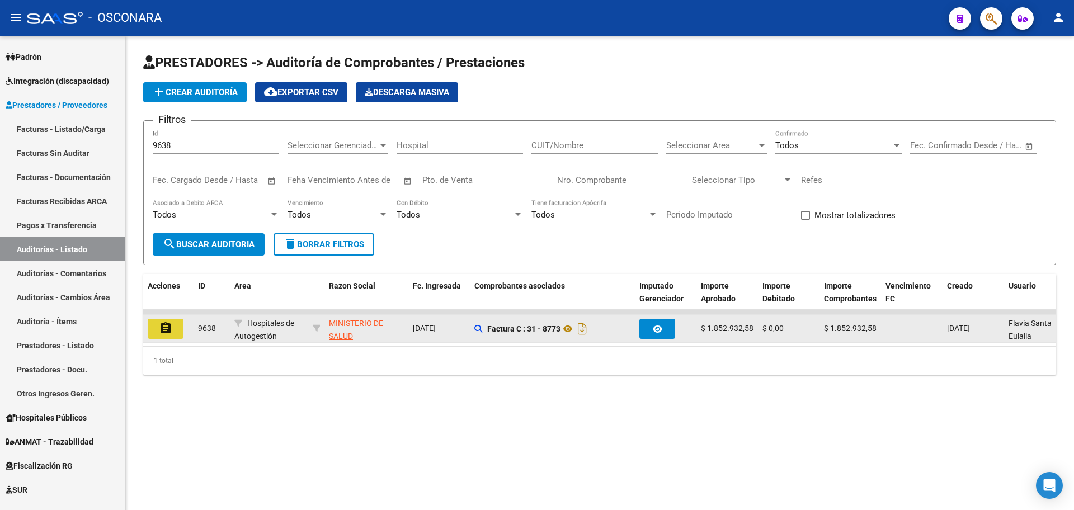
click at [172, 329] on button "assignment" at bounding box center [166, 329] width 36 height 20
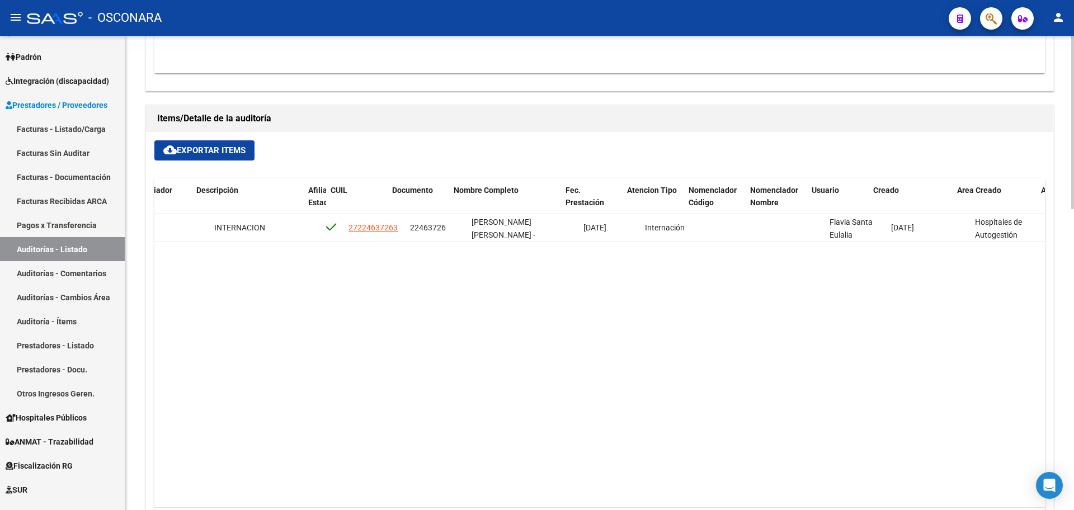
scroll to position [0, 656]
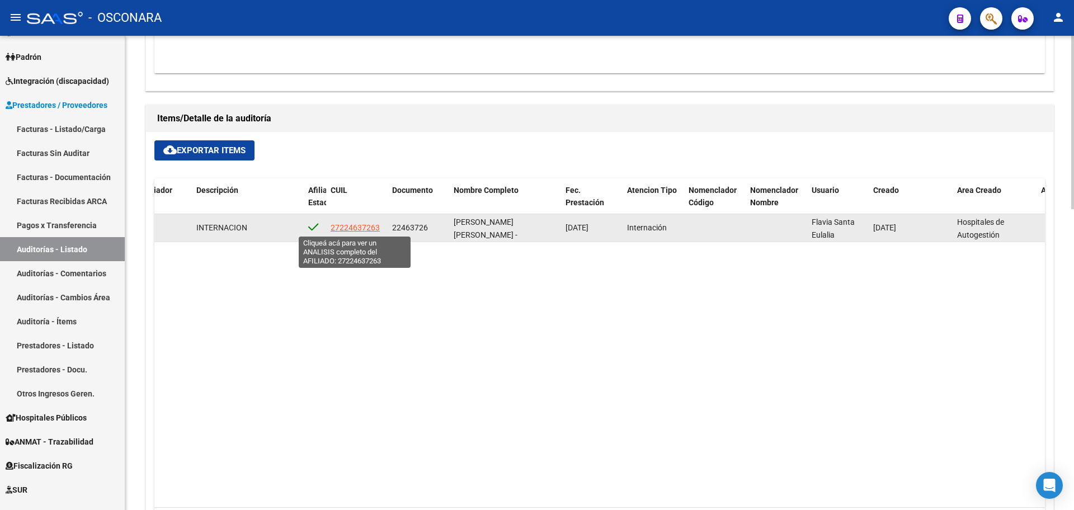
click at [347, 227] on span "27224637263" at bounding box center [354, 227] width 49 height 9
type textarea "27224637263"
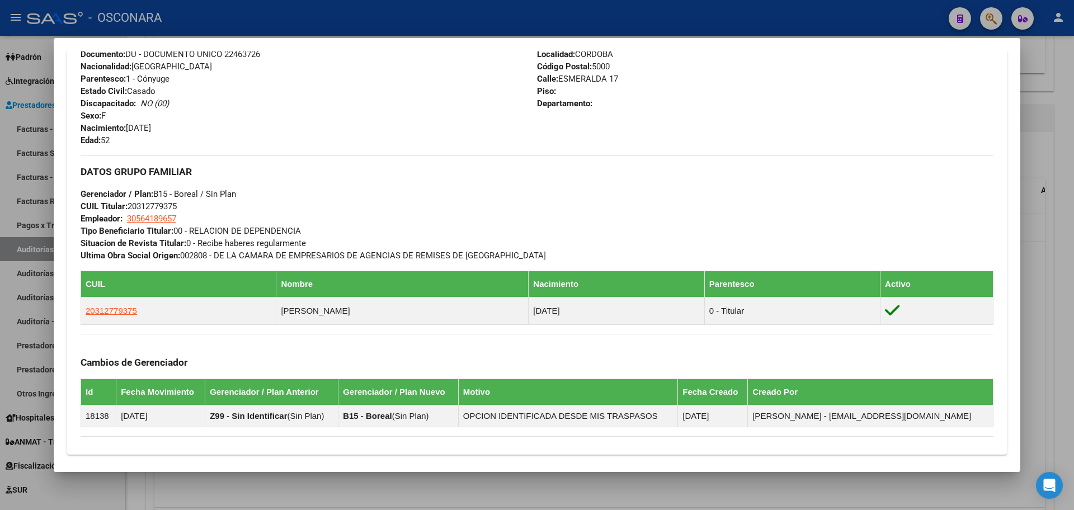
scroll to position [589, 0]
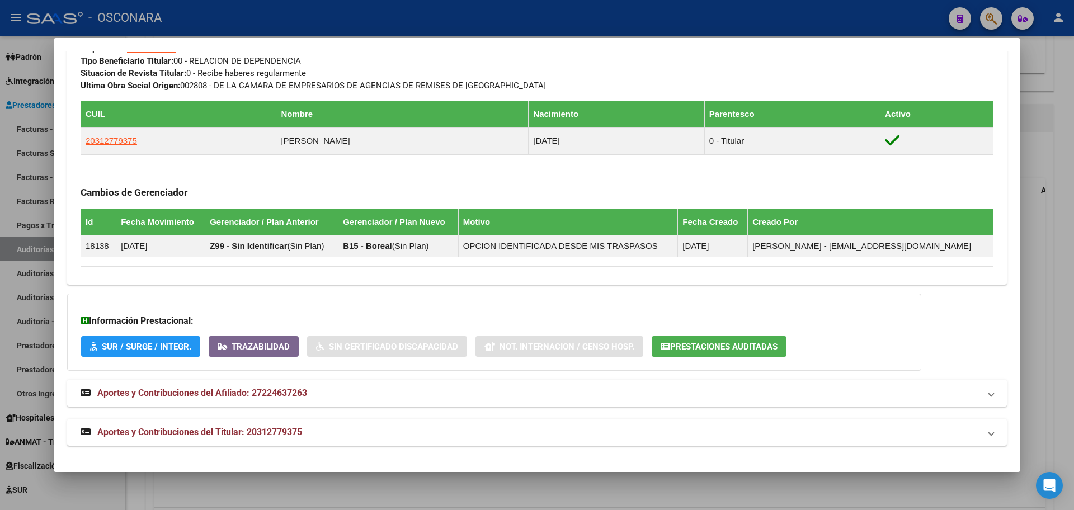
click at [264, 390] on span "Aportes y Contribuciones del Afiliado: 27224637263" at bounding box center [202, 392] width 210 height 11
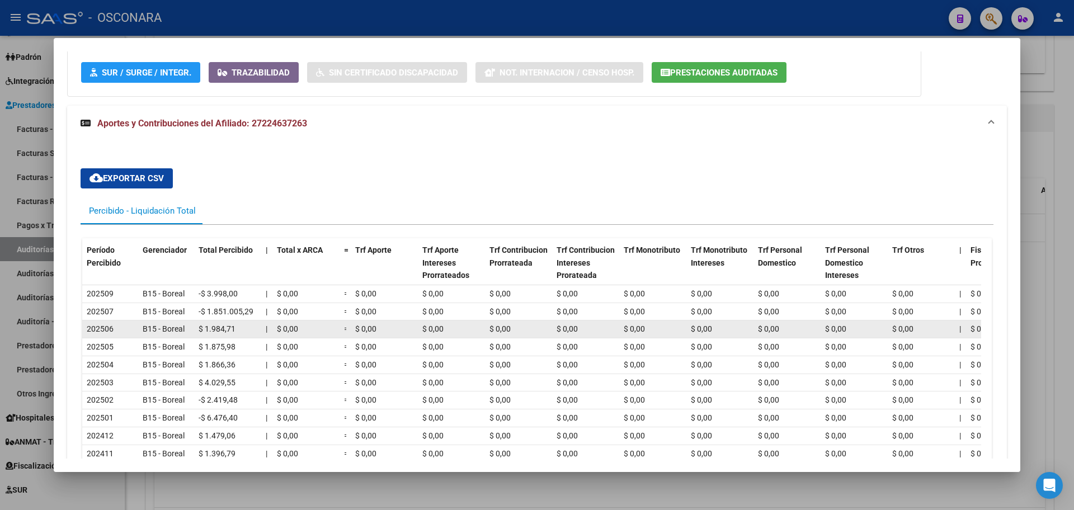
scroll to position [989, 0]
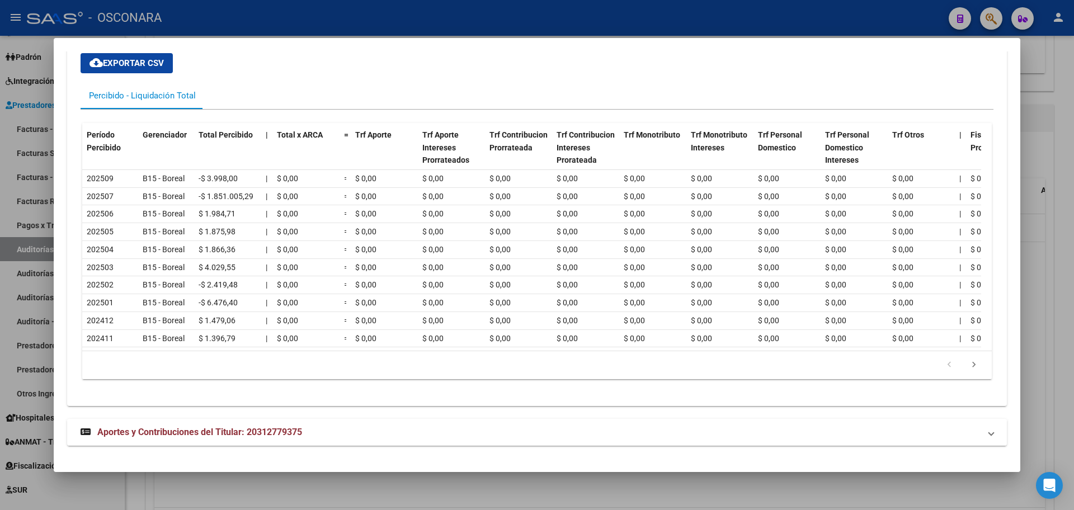
click at [282, 439] on mat-expansion-panel-header "Aportes y Contribuciones del Titular: 20312779375" at bounding box center [536, 432] width 939 height 27
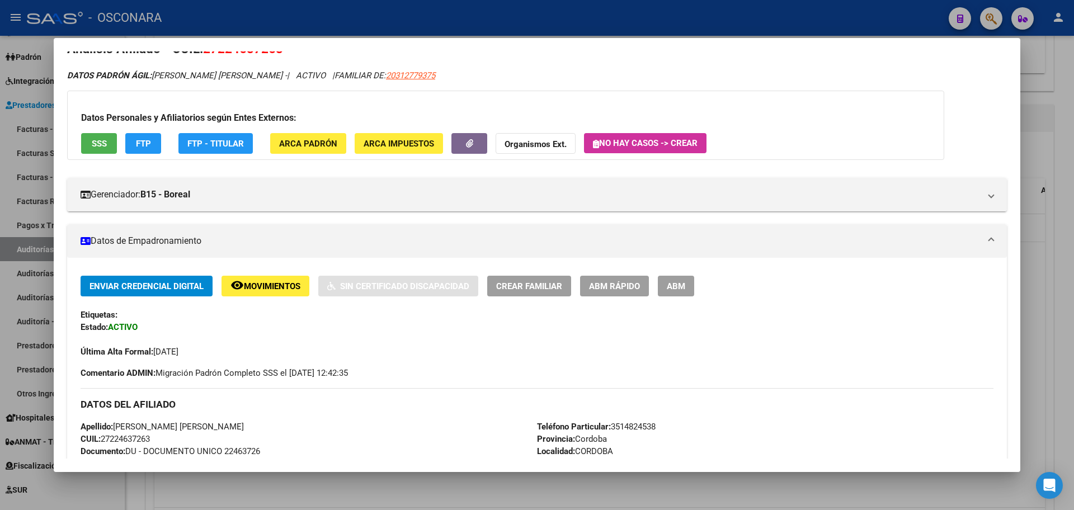
scroll to position [10, 0]
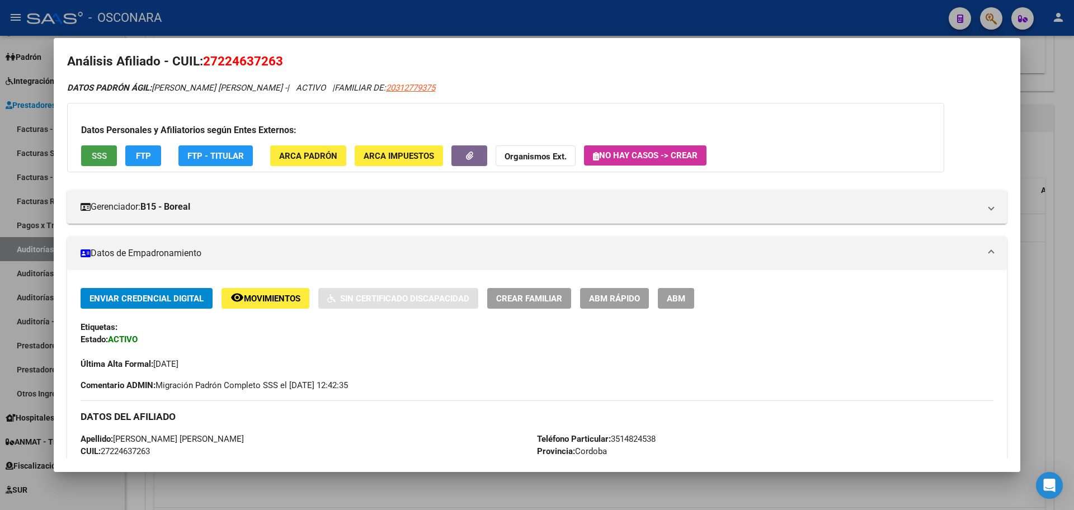
click at [103, 154] on span "SSS" at bounding box center [99, 156] width 15 height 10
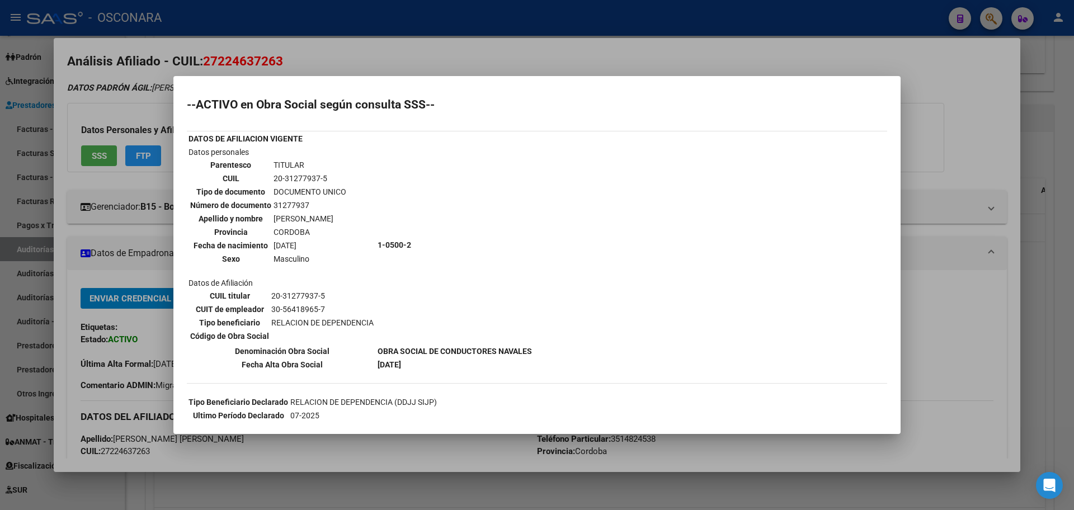
click at [448, 45] on div at bounding box center [537, 255] width 1074 height 510
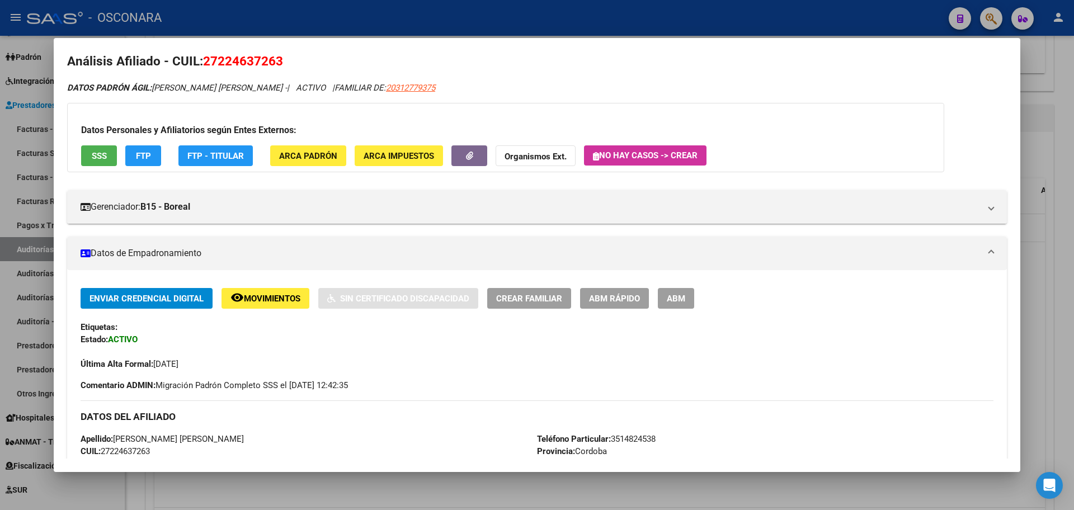
drag, startPoint x: 2, startPoint y: 107, endPoint x: 319, endPoint y: 97, distance: 317.7
click at [319, 97] on div "Análisis Afiliado - CUIL: 27224637263 DATOS PADRÓN ÁGIL: [PERSON_NAME] [PERSON_…" at bounding box center [537, 255] width 1074 height 510
click at [97, 155] on span "SSS" at bounding box center [99, 156] width 15 height 10
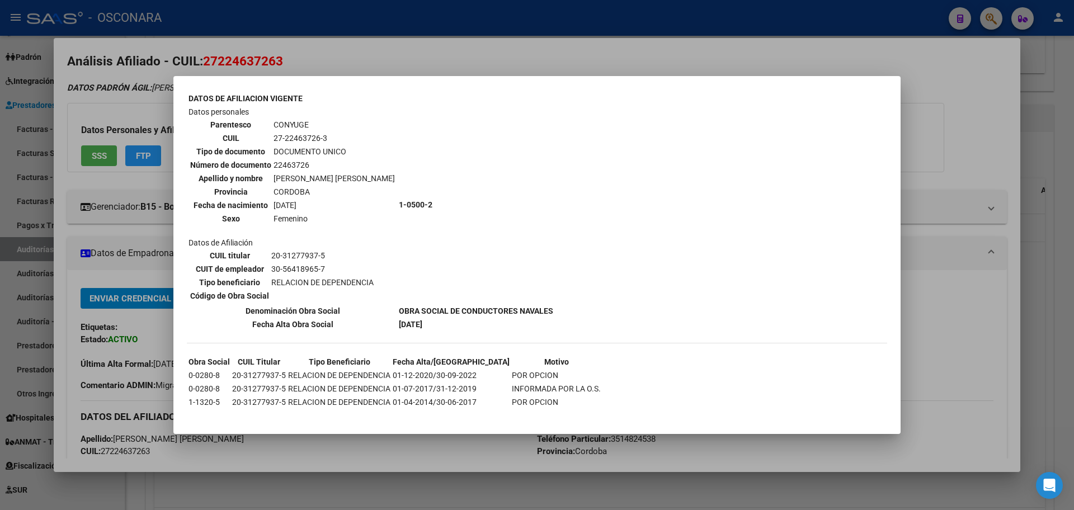
scroll to position [393, 0]
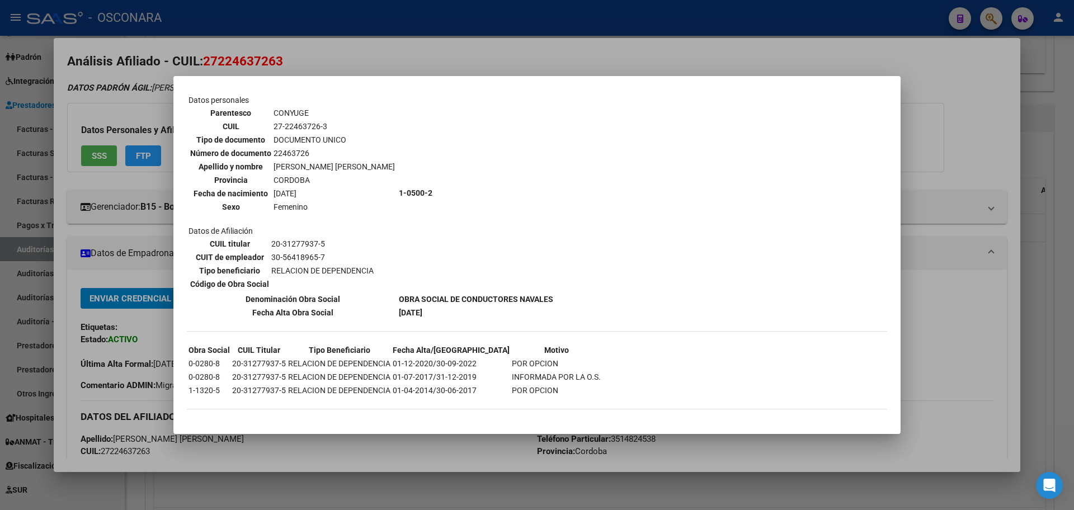
drag, startPoint x: 186, startPoint y: 365, endPoint x: 315, endPoint y: 393, distance: 132.1
click at [315, 393] on mat-dialog-content "--ACTIVO en Obra Social según consulta SSS-- DATOS DE AFILIACION VIGENTE Datos …" at bounding box center [536, 255] width 727 height 332
click at [316, 393] on td "RELACION DE DEPENDENCIA" at bounding box center [338, 390] width 103 height 12
click at [520, 384] on table "Obra Social CUIL Titular Tipo Beneficiario Fecha Alta/Baja Motivo 0-0280-8 20-3…" at bounding box center [394, 370] width 415 height 55
drag, startPoint x: 534, startPoint y: 387, endPoint x: 412, endPoint y: 362, distance: 125.0
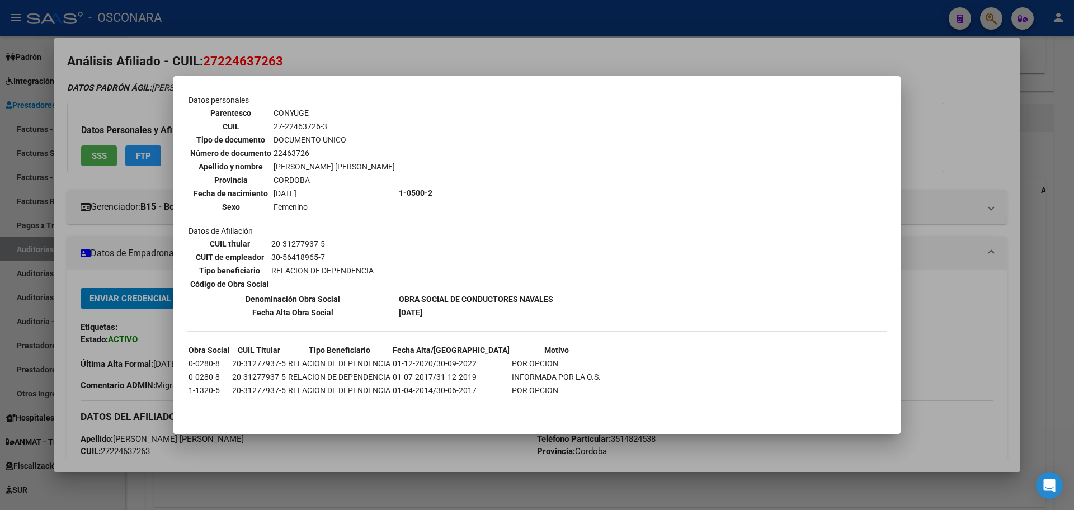
click at [412, 362] on tbody "Obra Social CUIL Titular Tipo Beneficiario Fecha Alta/Baja Motivo 0-0280-8 20-3…" at bounding box center [394, 370] width 413 height 53
click at [412, 362] on td "01-12-2020/30-09-2022" at bounding box center [451, 363] width 118 height 12
drag, startPoint x: 417, startPoint y: 318, endPoint x: 254, endPoint y: 292, distance: 164.6
click at [254, 292] on table "DATOS DE AFILIACION VIGENTE Datos personales Parentesco CONYUGE CUIL 27-2246372…" at bounding box center [371, 199] width 368 height 240
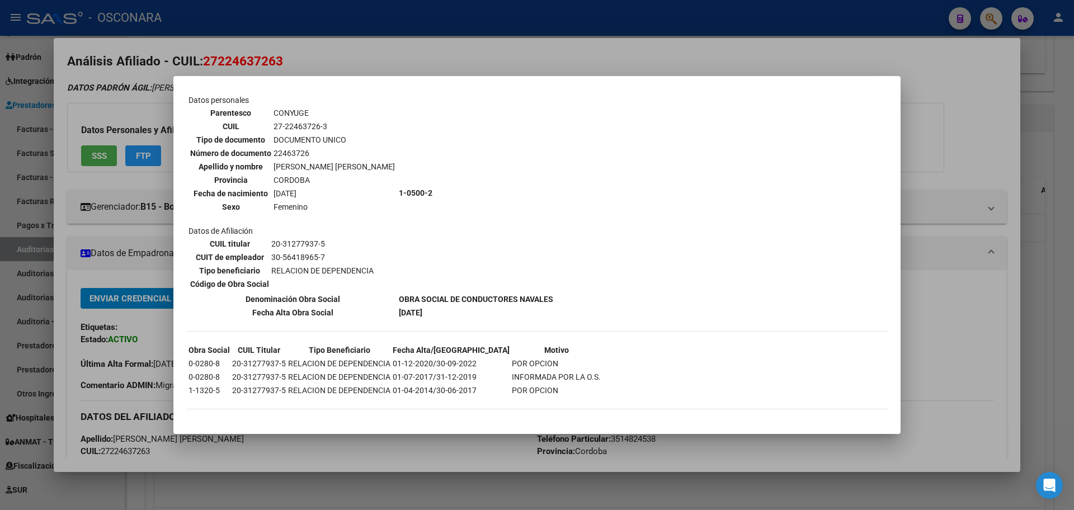
drag, startPoint x: 241, startPoint y: 293, endPoint x: 576, endPoint y: 309, distance: 335.9
click at [576, 309] on div "--ACTIVO en Obra Social según consulta SSS-- DATOS DE AFILIACION VIGENTE Datos …" at bounding box center [537, 63] width 700 height 715
drag, startPoint x: 279, startPoint y: 303, endPoint x: 507, endPoint y: 316, distance: 228.5
click at [507, 316] on tbody "DATOS DE AFILIACION VIGENTE Datos personales Parentesco CONYUGE CUIL 27-2246372…" at bounding box center [371, 200] width 366 height 238
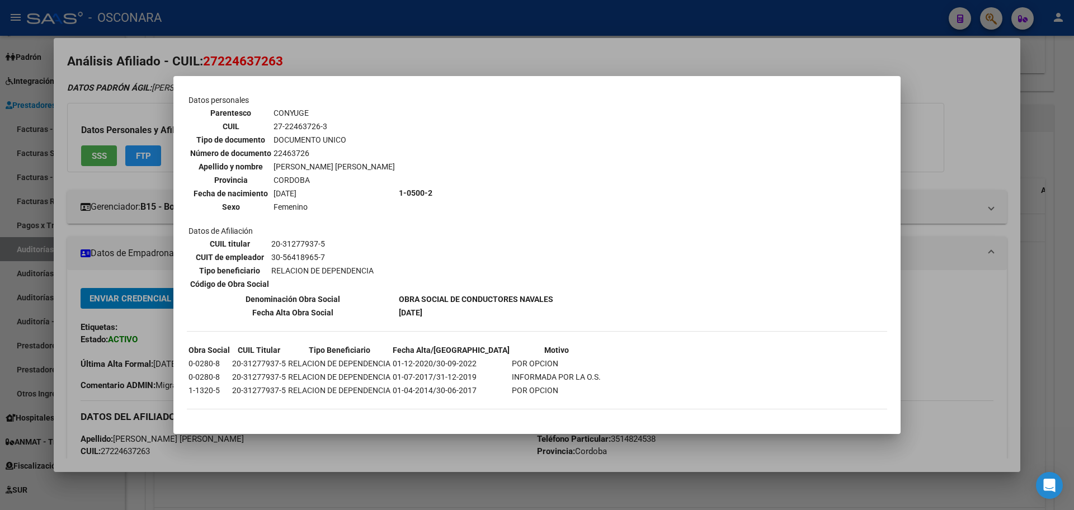
click at [508, 318] on td "[DATE]" at bounding box center [475, 312] width 155 height 12
click at [305, 306] on th "Fecha Alta Obra Social" at bounding box center [292, 312] width 209 height 12
click at [440, 306] on table "DATOS DE AFILIACION VIGENTE Datos personales Parentesco CONYUGE CUIL 27-2246372…" at bounding box center [371, 199] width 368 height 240
click at [316, 180] on td "CORDOBA" at bounding box center [334, 180] width 122 height 12
drag, startPoint x: 205, startPoint y: 366, endPoint x: 541, endPoint y: 399, distance: 337.6
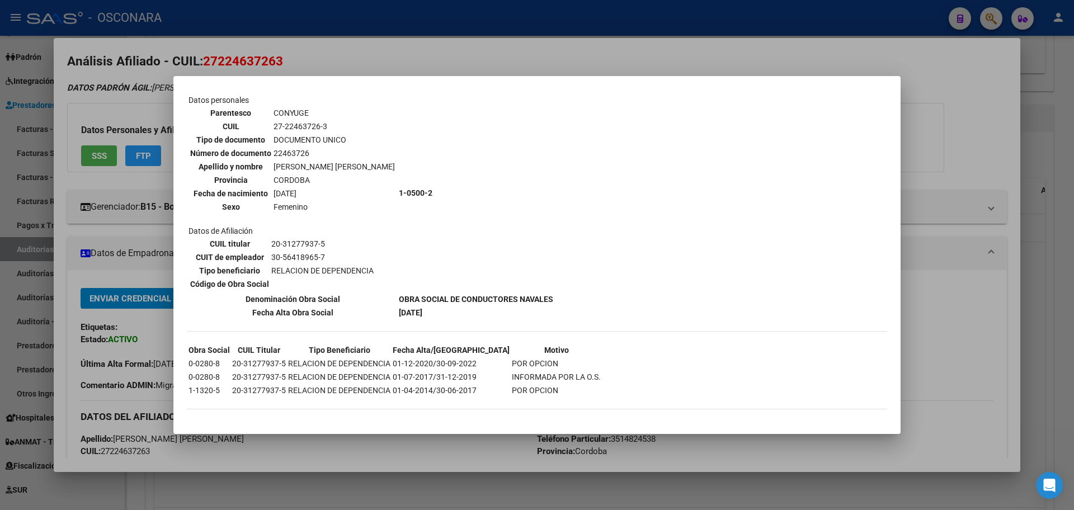
click at [541, 399] on div "--ACTIVO en Obra Social según consulta SSS-- DATOS DE AFILIACION VIGENTE Datos …" at bounding box center [537, 63] width 700 height 715
click at [438, 445] on div at bounding box center [537, 255] width 1074 height 510
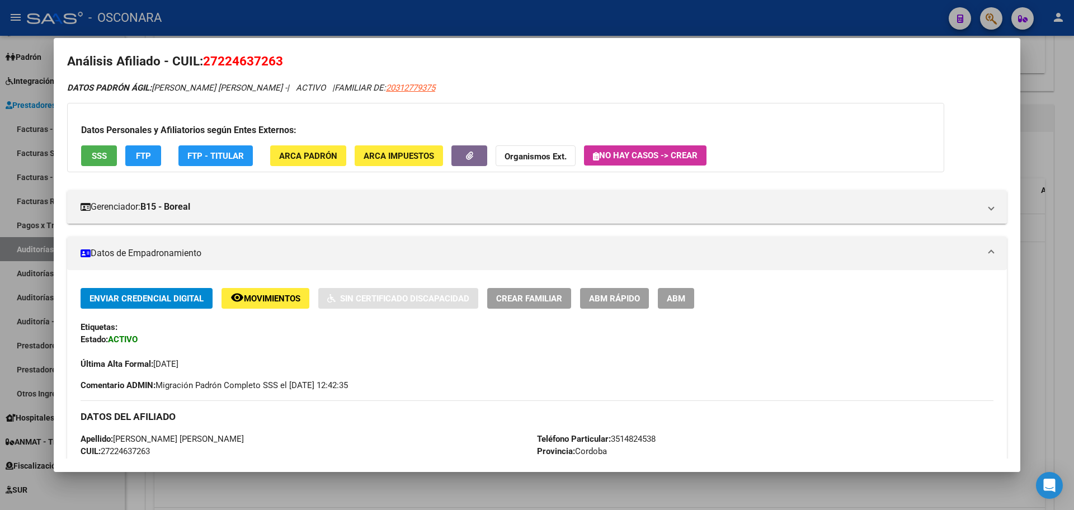
drag, startPoint x: 89, startPoint y: 141, endPoint x: 101, endPoint y: 158, distance: 20.6
click at [90, 142] on div "Datos Personales y Afiliatorios según Entes Externos: SSS FTP FTP - Titular ARC…" at bounding box center [505, 137] width 877 height 69
click at [101, 158] on span "SSS" at bounding box center [99, 156] width 15 height 10
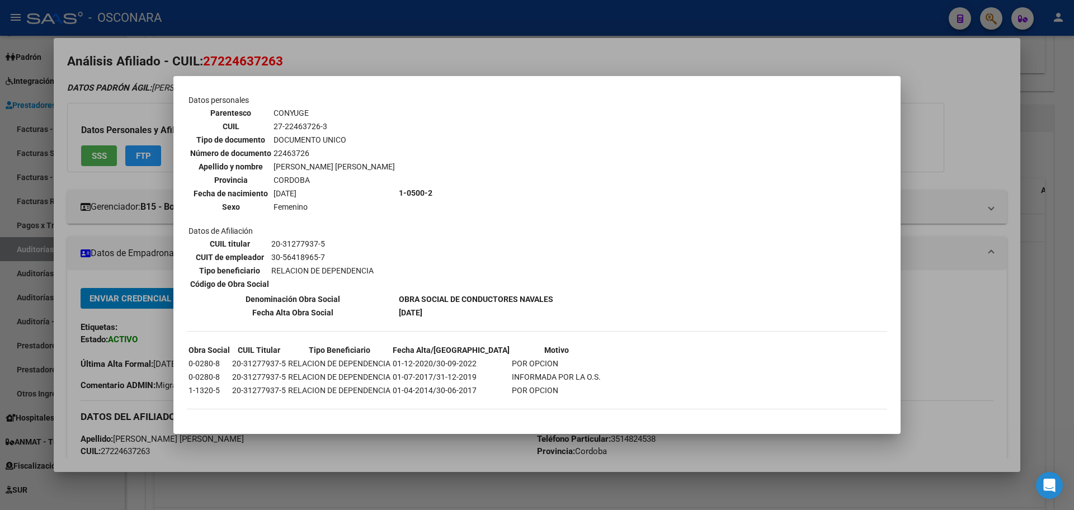
drag, startPoint x: 439, startPoint y: 360, endPoint x: 470, endPoint y: 361, distance: 31.4
click at [470, 361] on td "01-12-2020/30-09-2022" at bounding box center [451, 363] width 118 height 12
click at [0, 252] on div at bounding box center [537, 255] width 1074 height 510
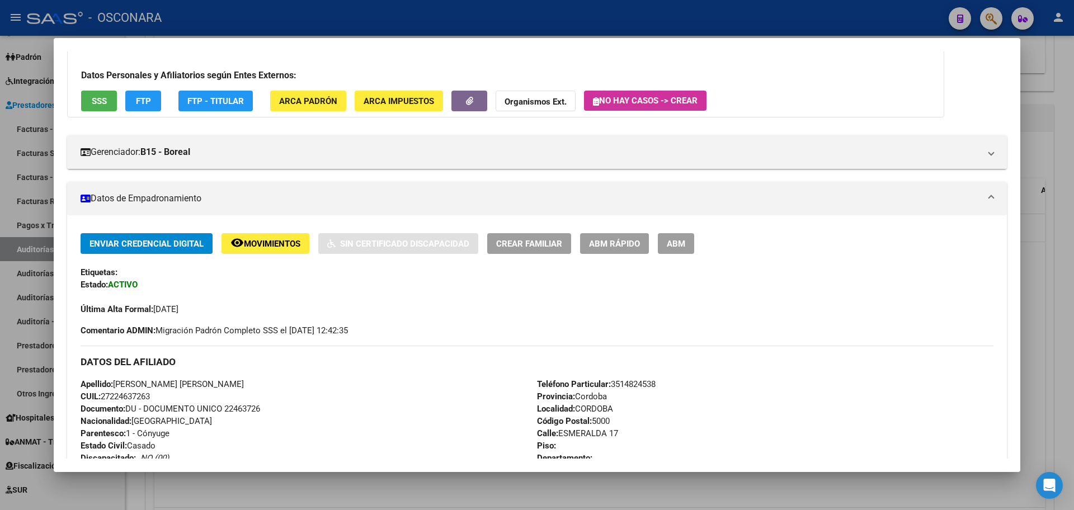
scroll to position [0, 0]
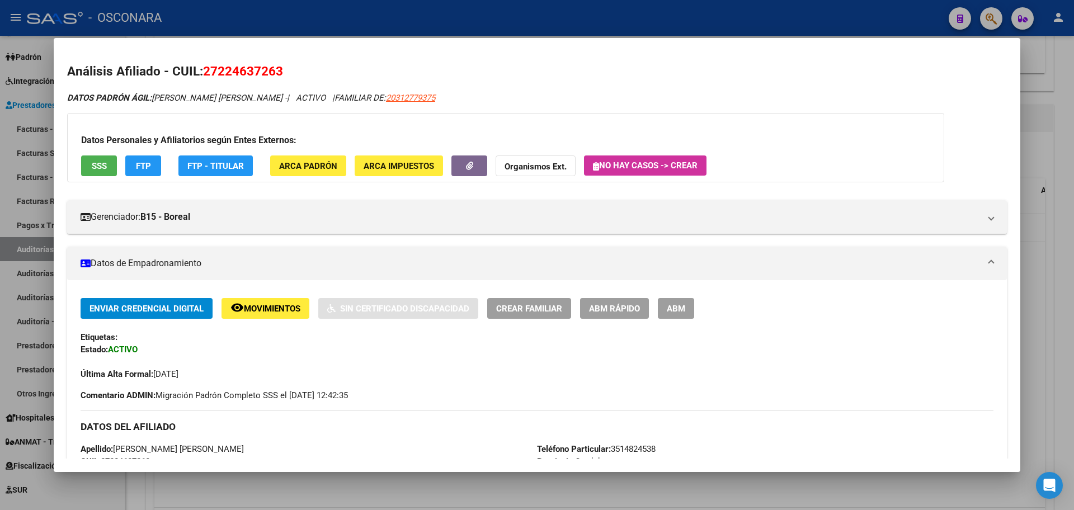
click at [92, 164] on span "SSS" at bounding box center [99, 166] width 15 height 10
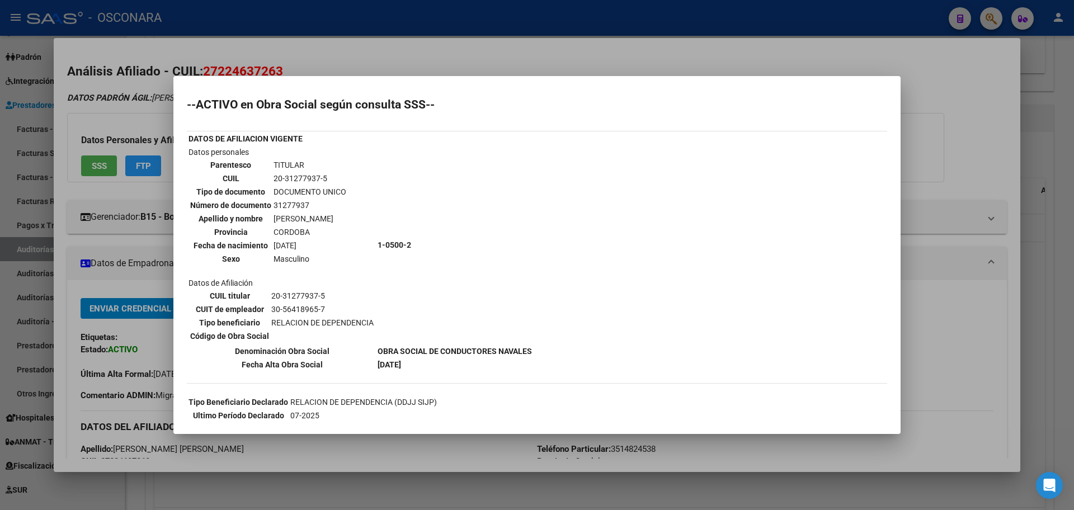
click at [118, 277] on div at bounding box center [537, 255] width 1074 height 510
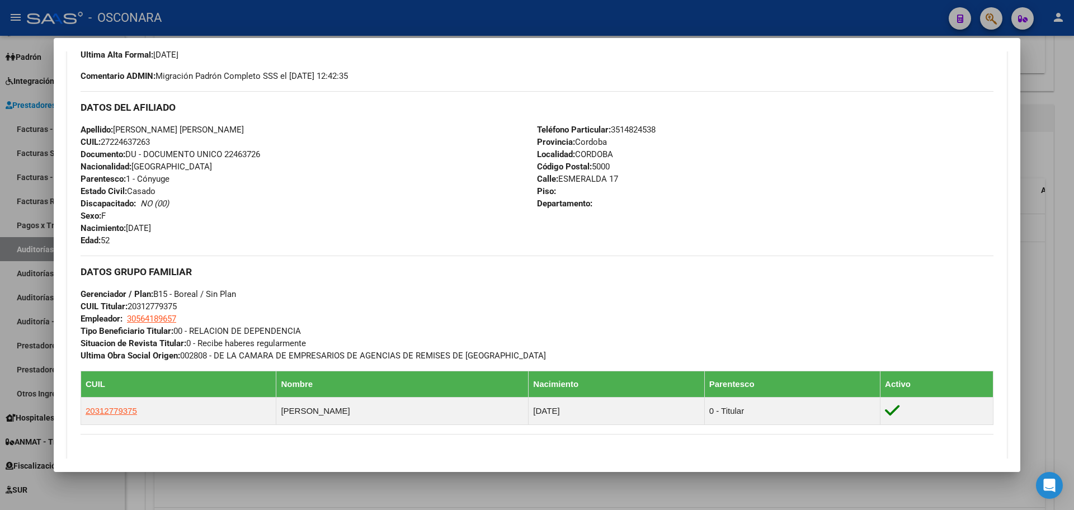
scroll to position [349, 0]
